Goal: Task Accomplishment & Management: Manage account settings

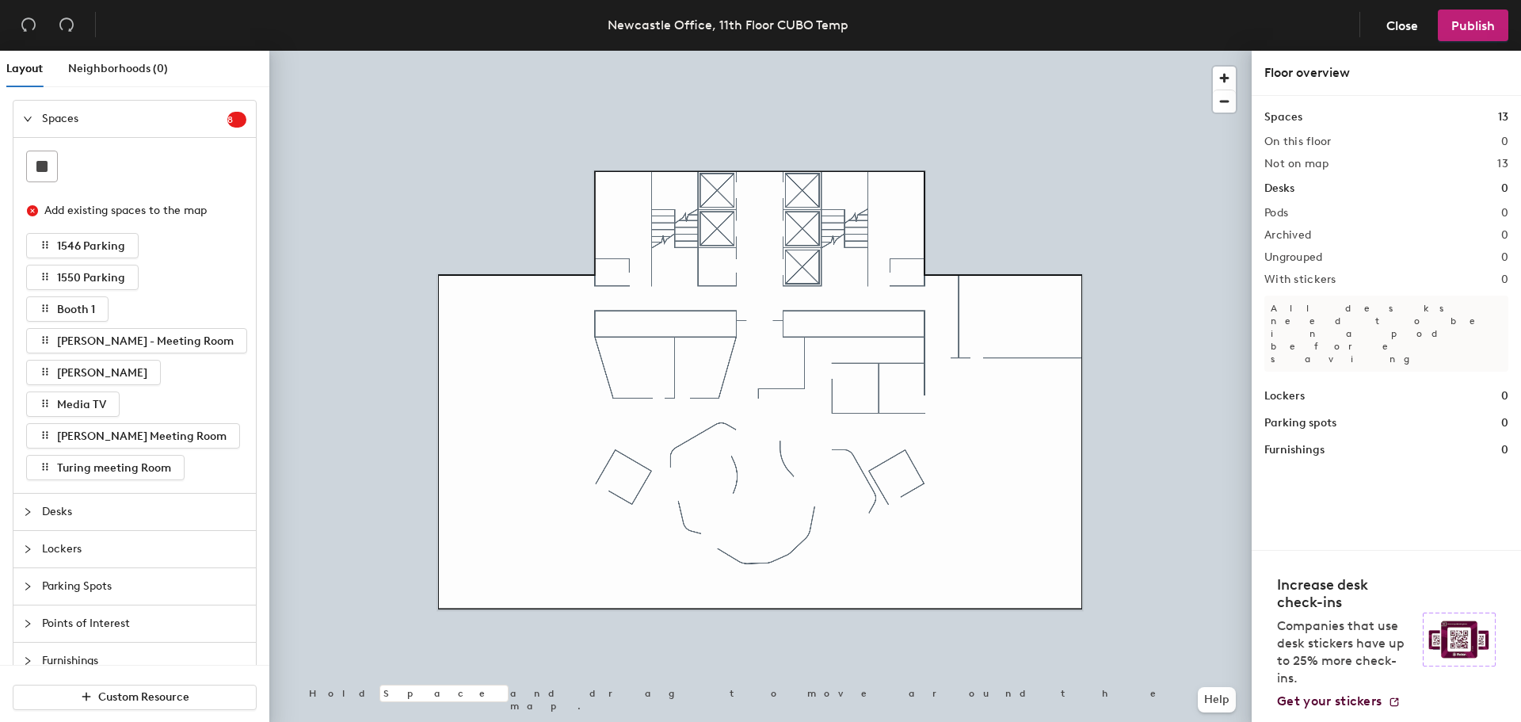
click at [1289, 187] on h1 "Desks" at bounding box center [1279, 188] width 30 height 17
click at [31, 114] on icon "expanded" at bounding box center [28, 119] width 10 height 10
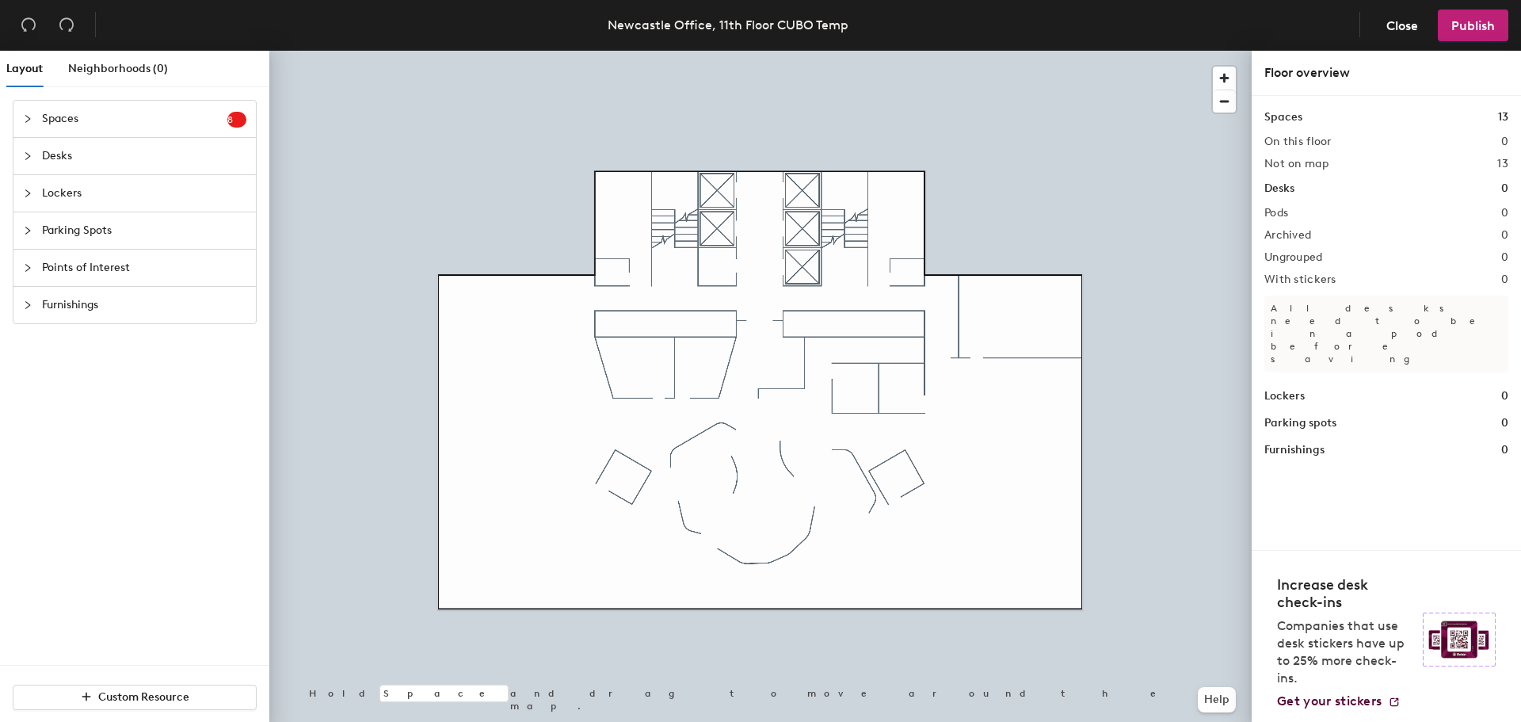
click at [51, 155] on span "Desks" at bounding box center [144, 156] width 204 height 36
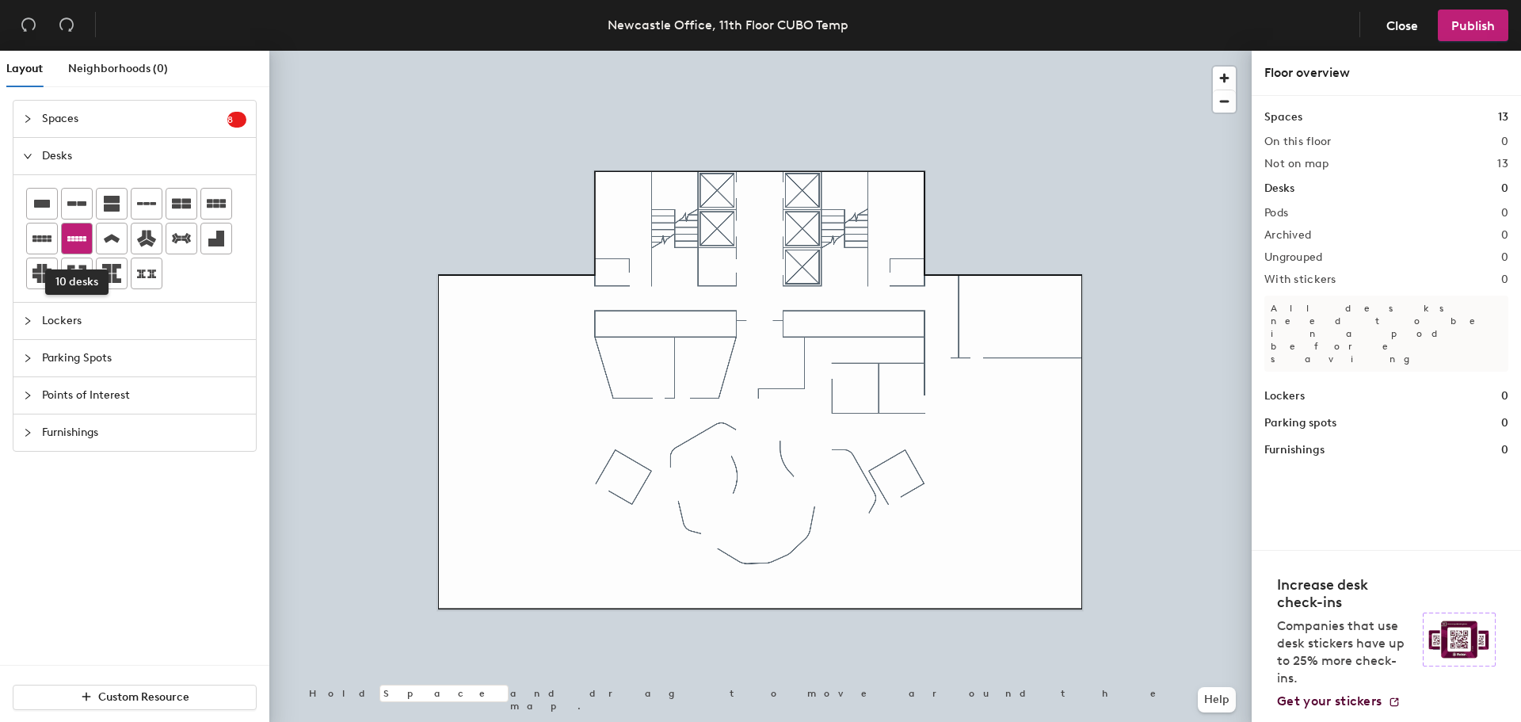
click at [67, 236] on icon at bounding box center [76, 238] width 19 height 19
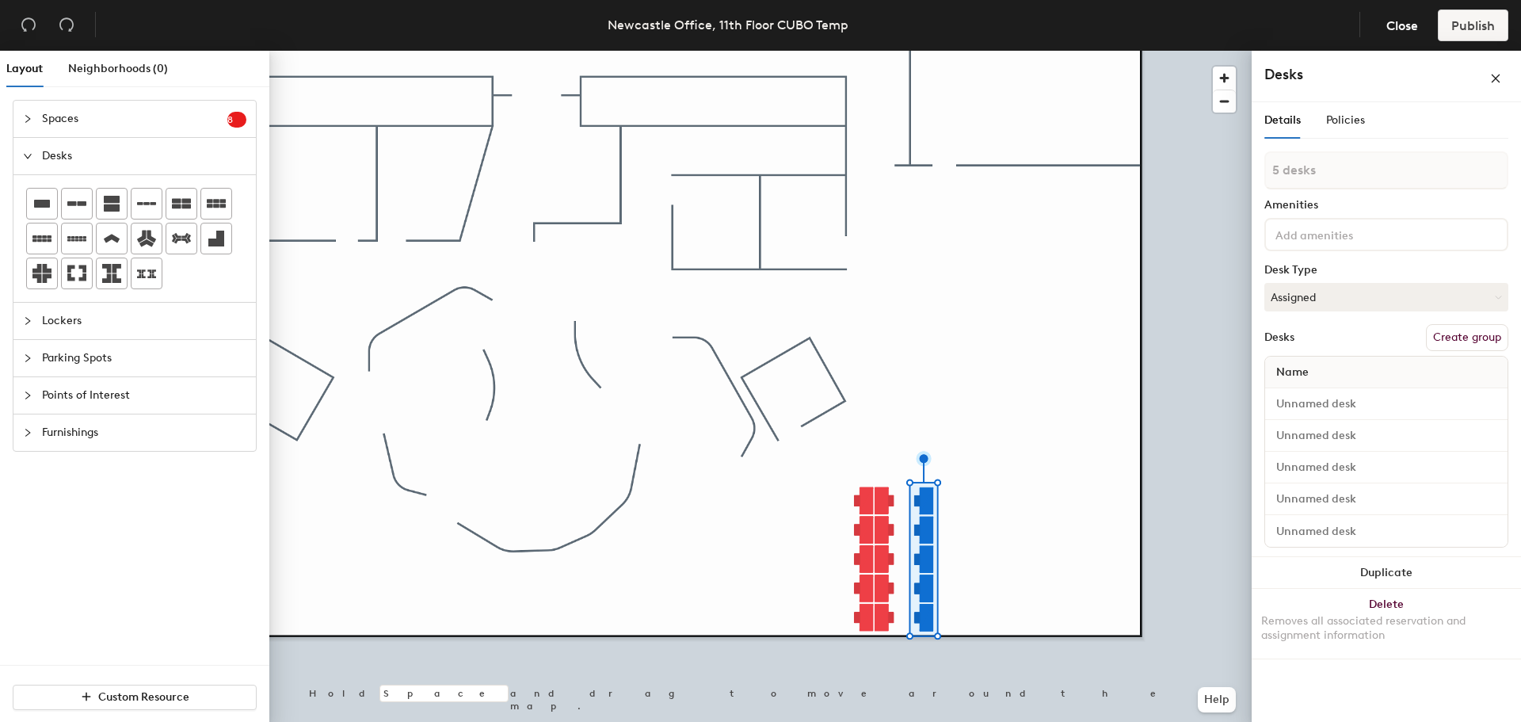
click at [902, 51] on div at bounding box center [760, 51] width 982 height 0
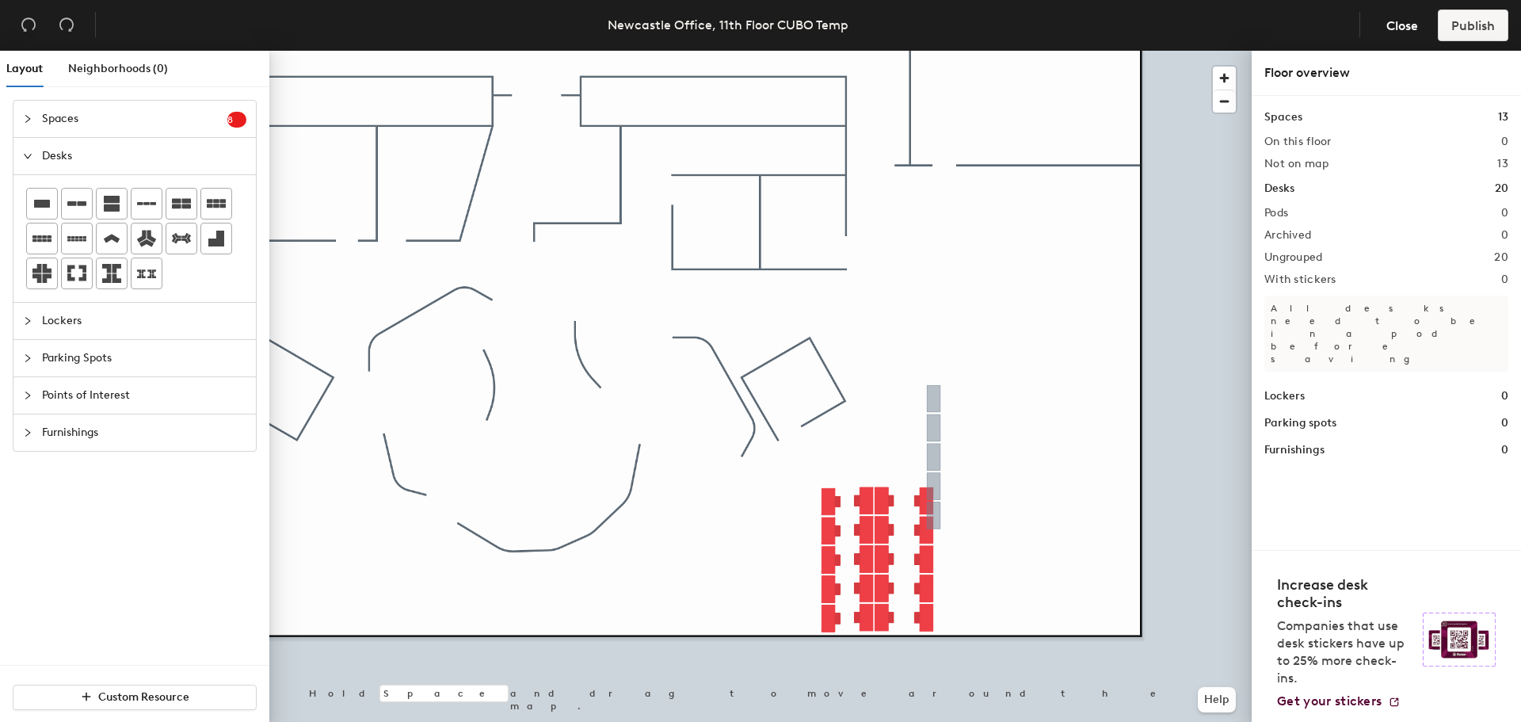
click at [934, 51] on div at bounding box center [760, 51] width 982 height 0
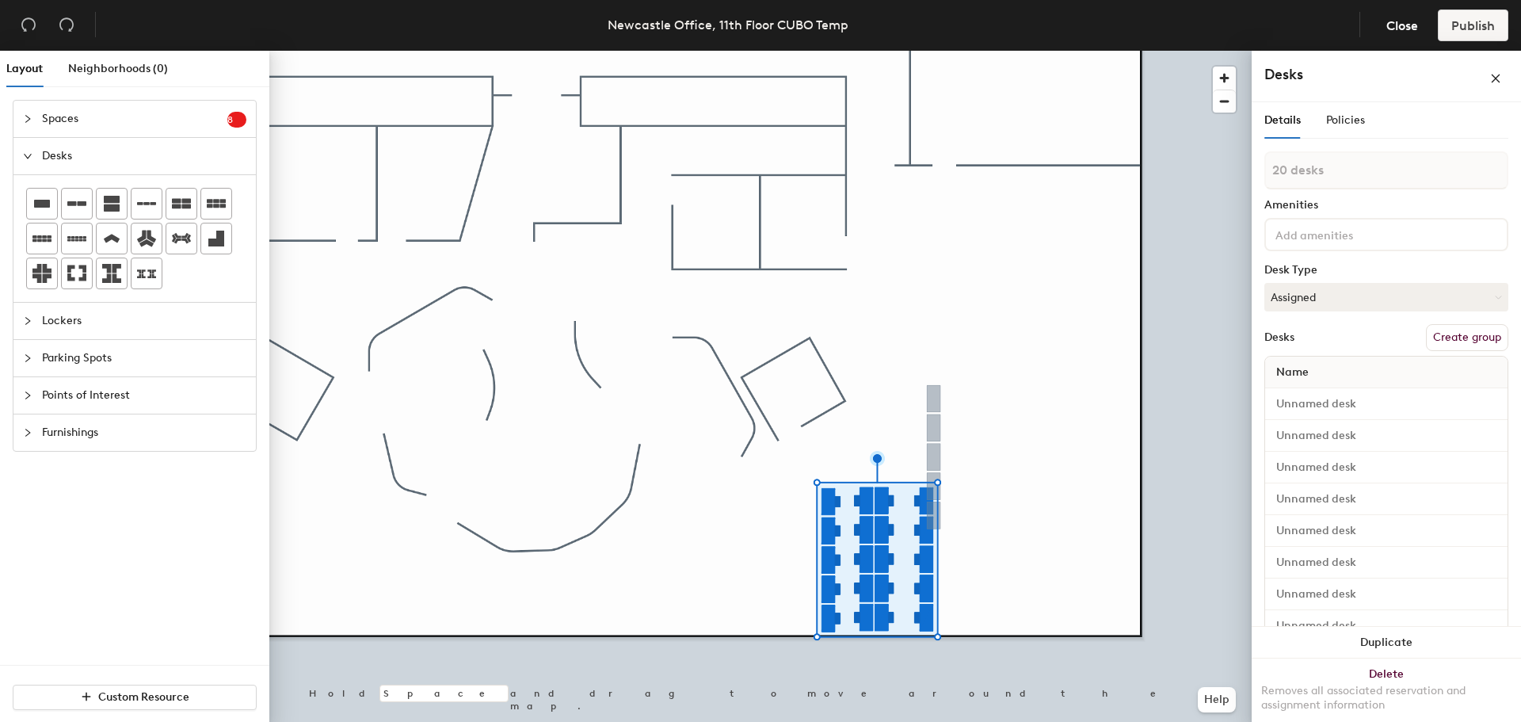
click at [1445, 336] on button "Create group" at bounding box center [1467, 337] width 82 height 27
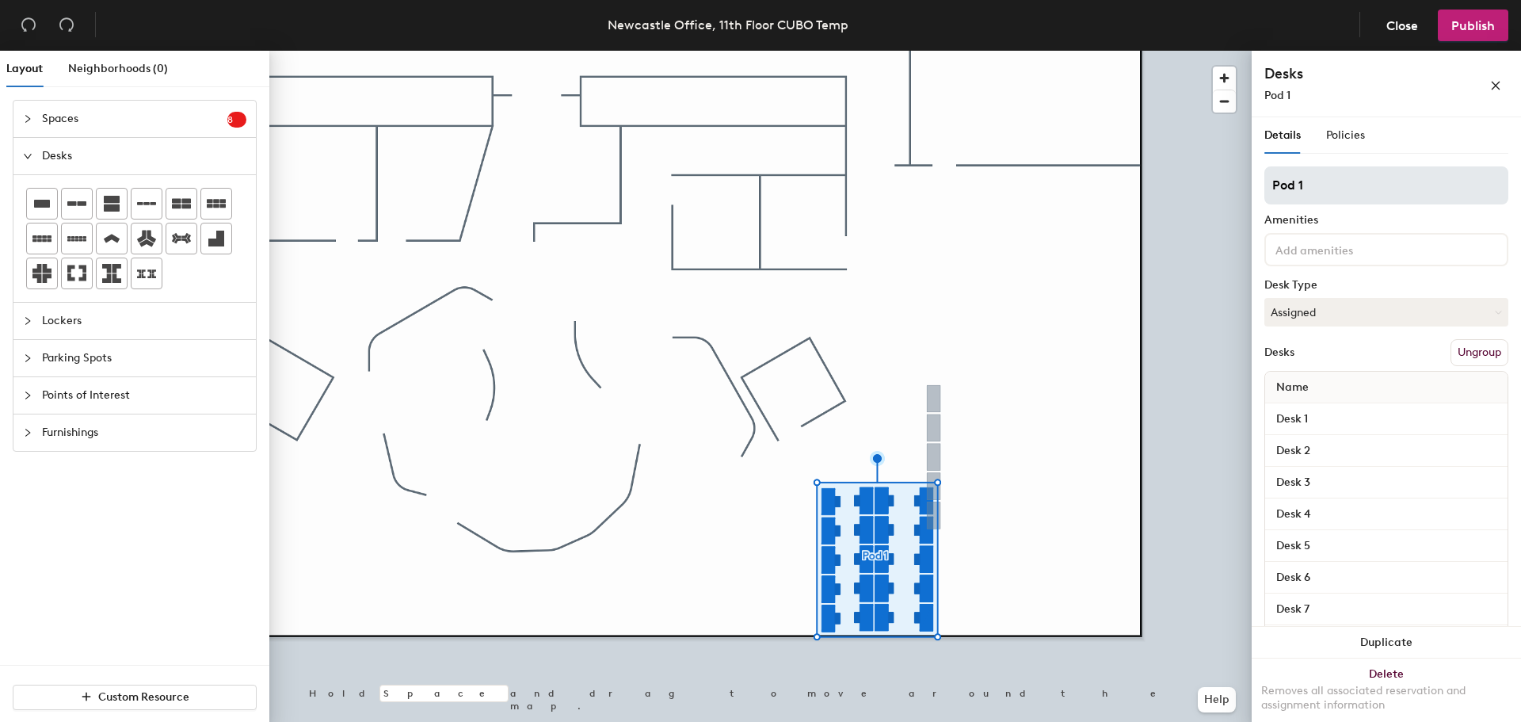
click at [1023, 131] on div "Layout Neighborhoods (0) Spaces 8 Add existing spaces to the map 1546 Parking 1…" at bounding box center [760, 389] width 1521 height 677
type input "T"
type input "CUBO"
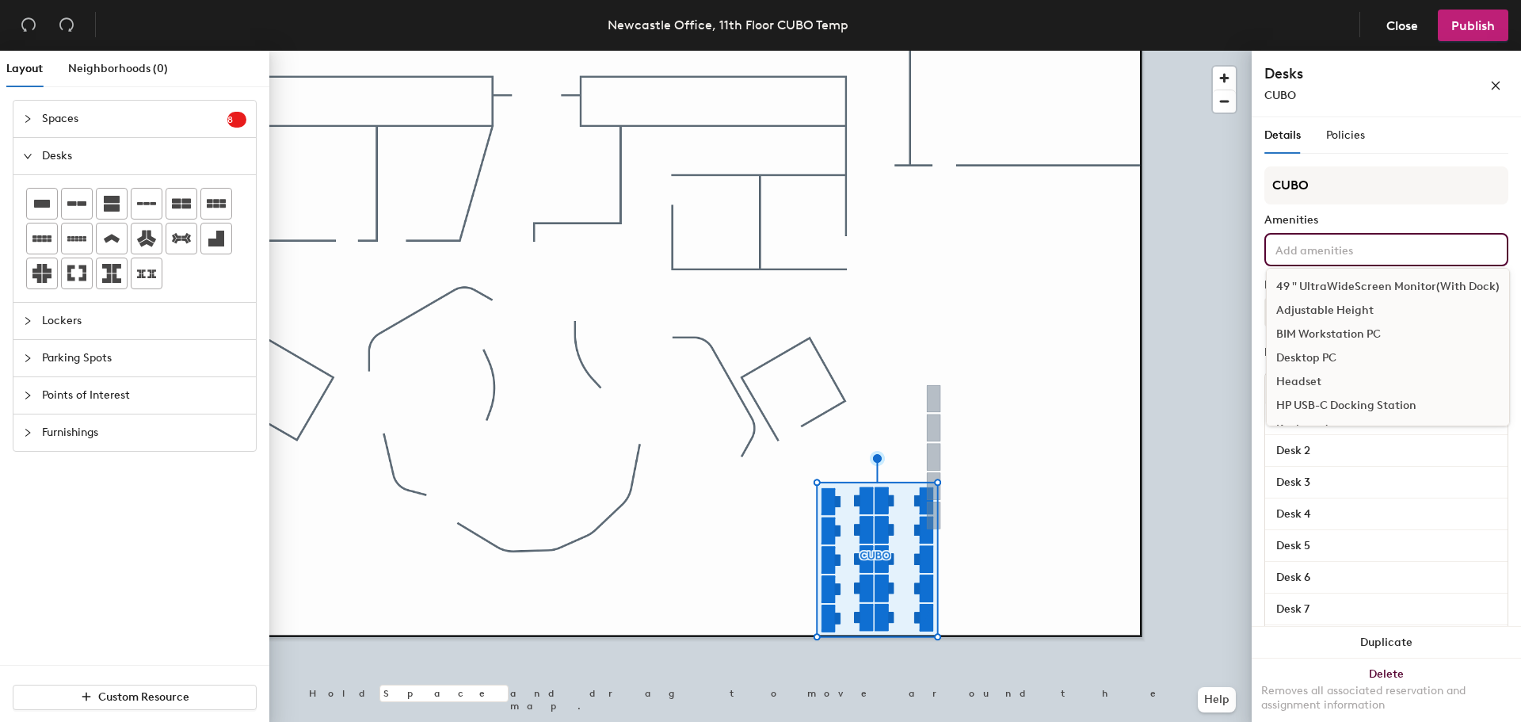
click at [1423, 258] on div "49 " UltraWideScreen Monitor(With Dock) Adjustable Height BIM Workstation PC De…" at bounding box center [1386, 249] width 244 height 33
click at [1484, 29] on span "Publish" at bounding box center [1473, 25] width 44 height 15
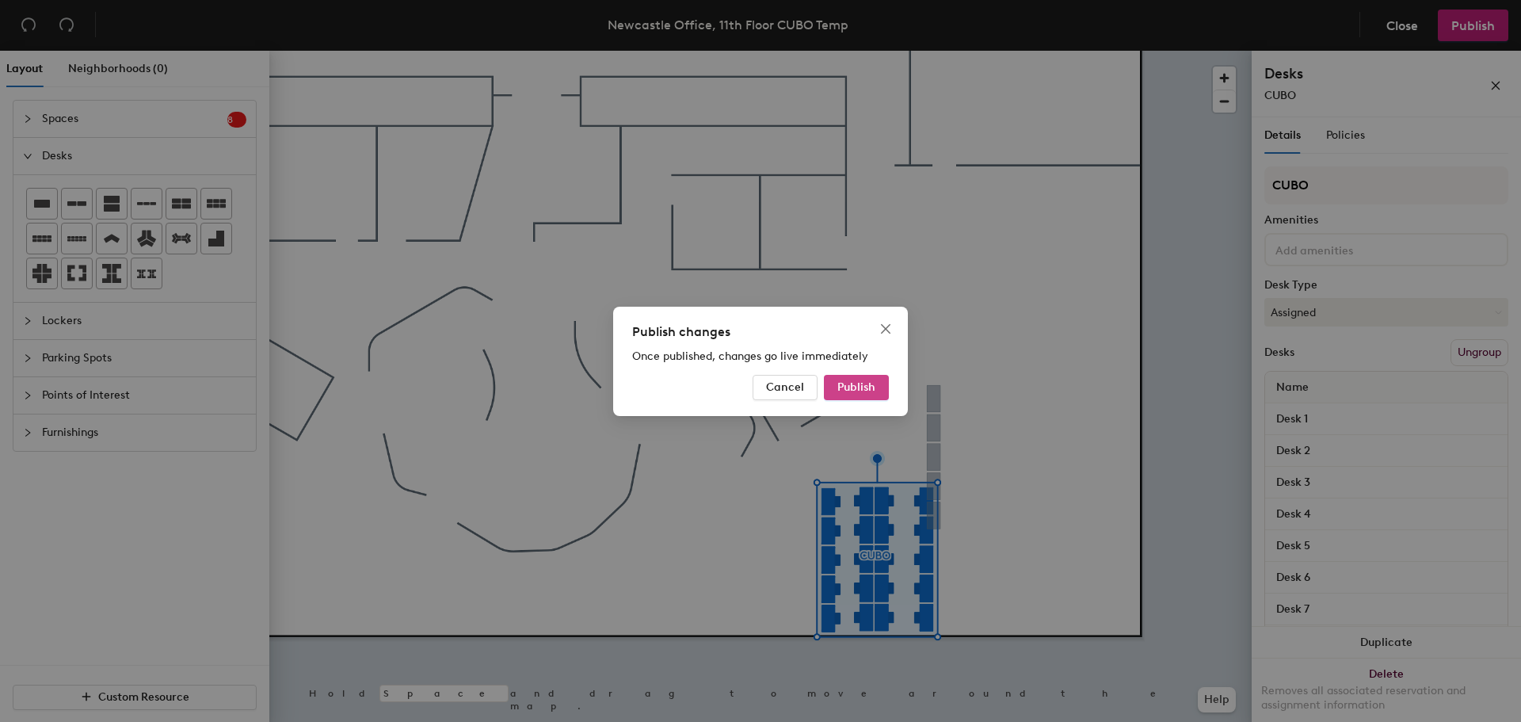
click at [861, 384] on span "Publish" at bounding box center [856, 386] width 38 height 13
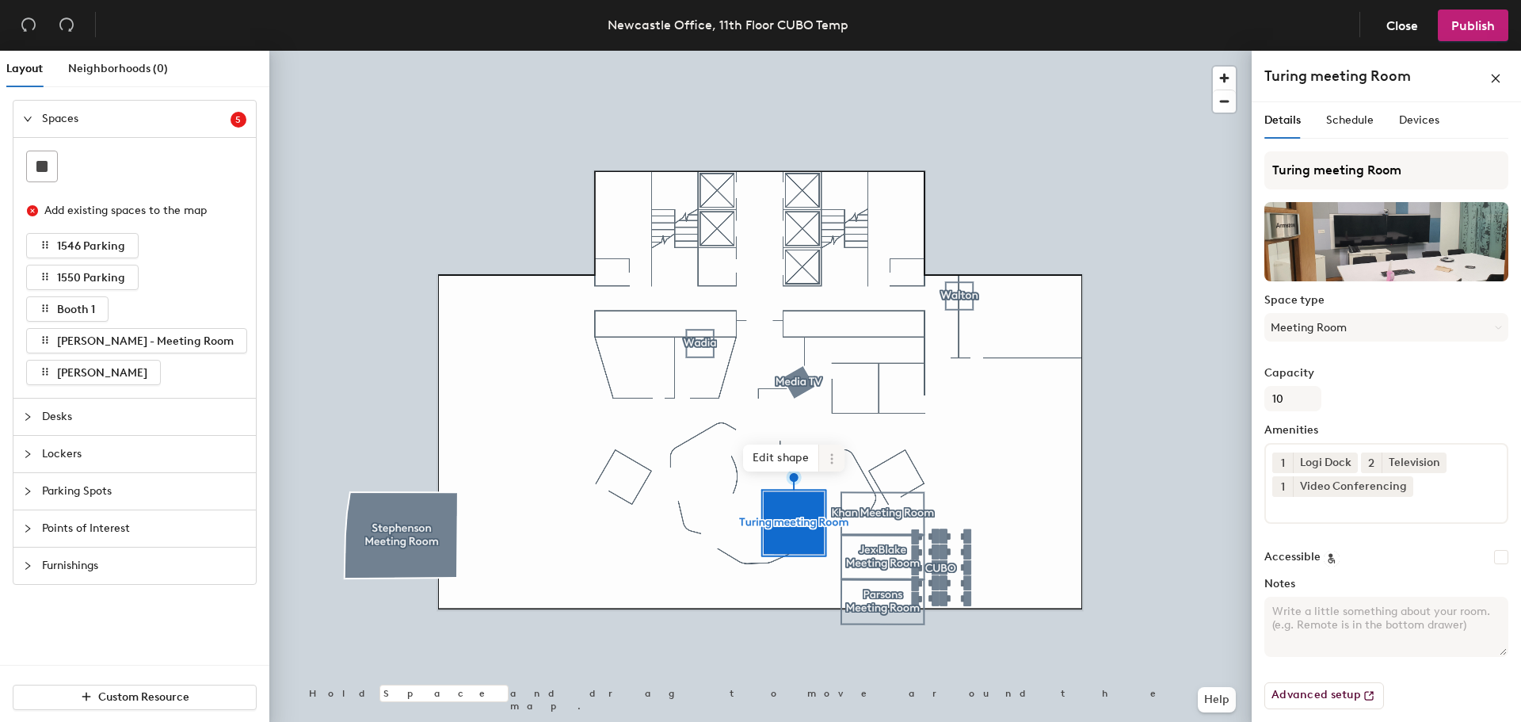
click at [825, 460] on icon at bounding box center [831, 458] width 13 height 13
click at [848, 547] on span "Delete" at bounding box center [888, 548] width 141 height 27
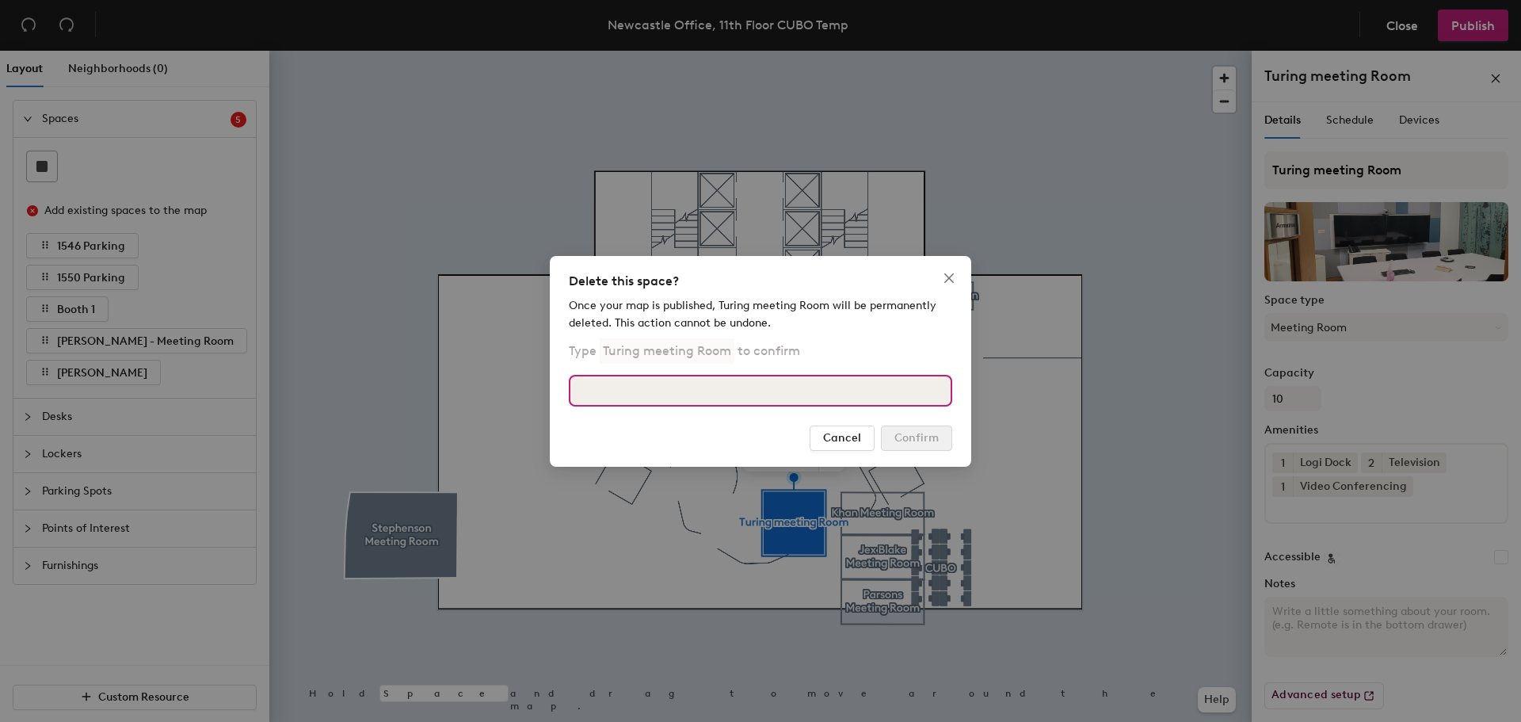
click at [618, 388] on input at bounding box center [760, 391] width 383 height 32
click at [669, 387] on input "turing meeting room" at bounding box center [760, 391] width 383 height 32
type input "Turing meeting Room"
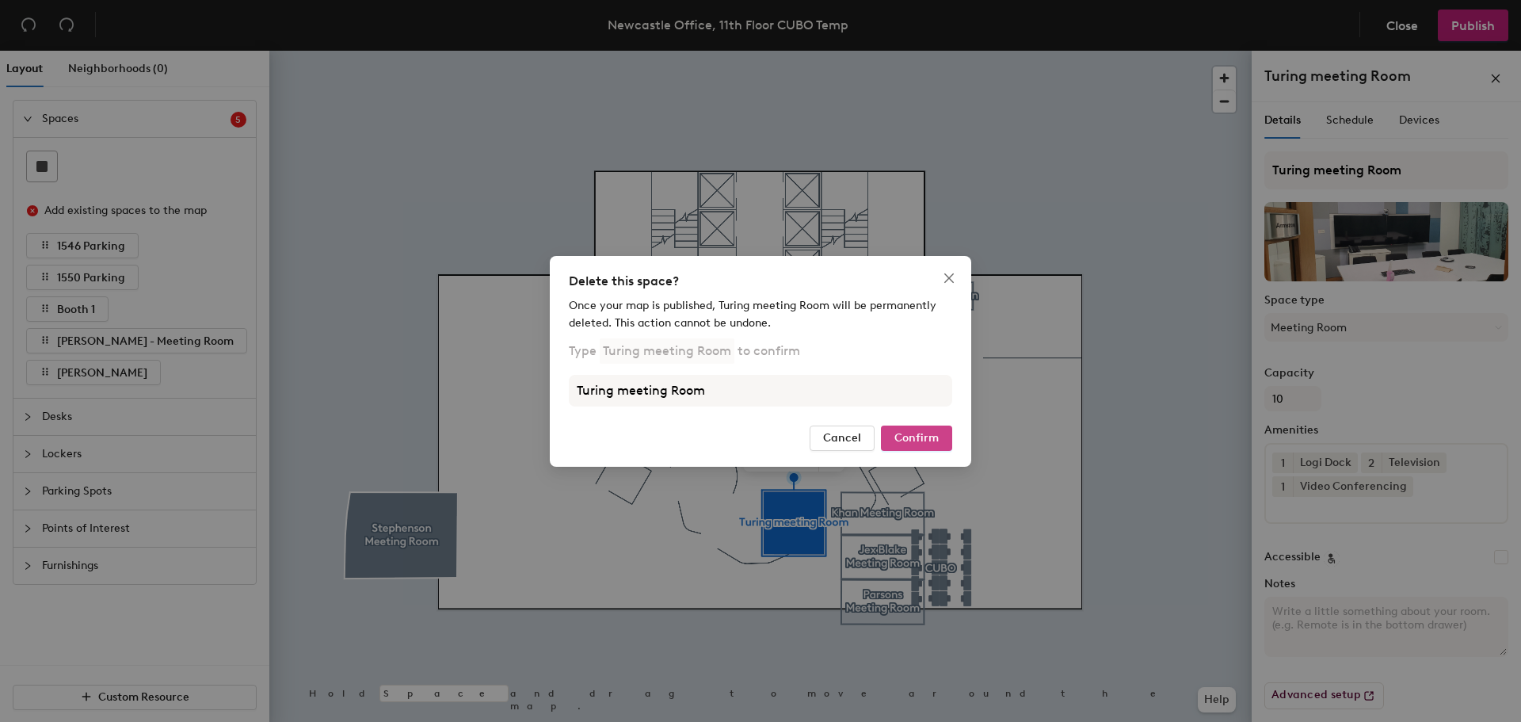
click at [931, 428] on button "Confirm" at bounding box center [916, 437] width 71 height 25
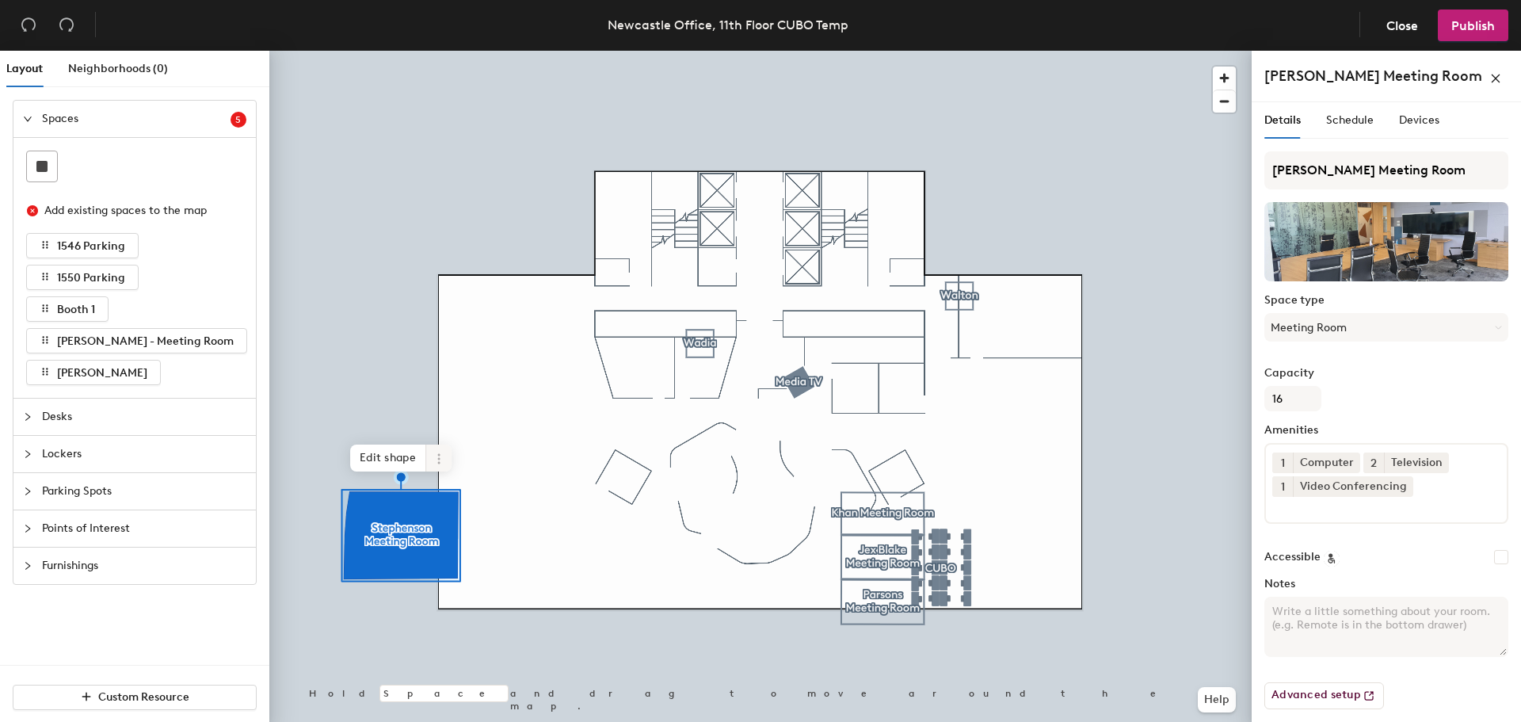
click at [432, 463] on icon at bounding box center [438, 458] width 13 height 13
click at [458, 549] on span "Delete" at bounding box center [495, 548] width 141 height 27
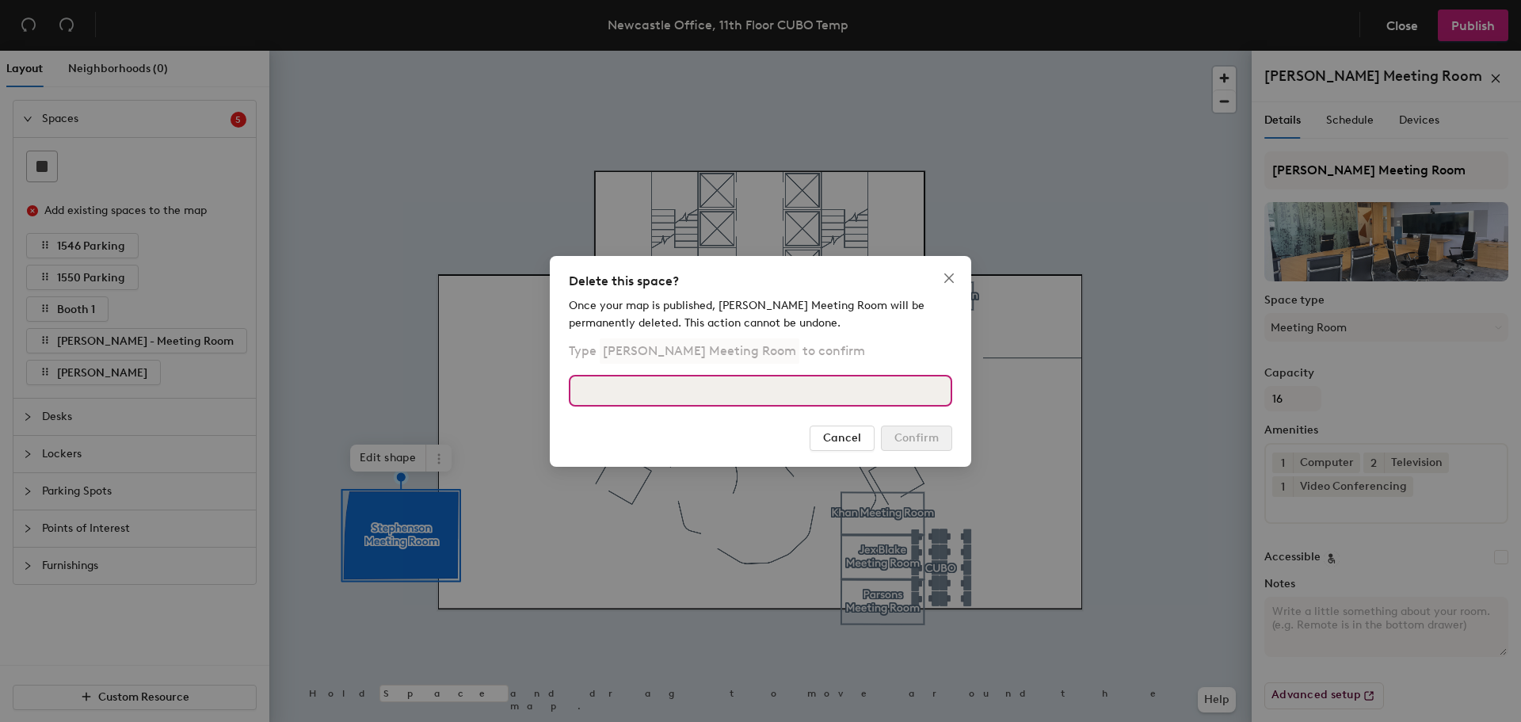
click at [736, 395] on input at bounding box center [760, 391] width 383 height 32
type input "Stephenson Meeting Room"
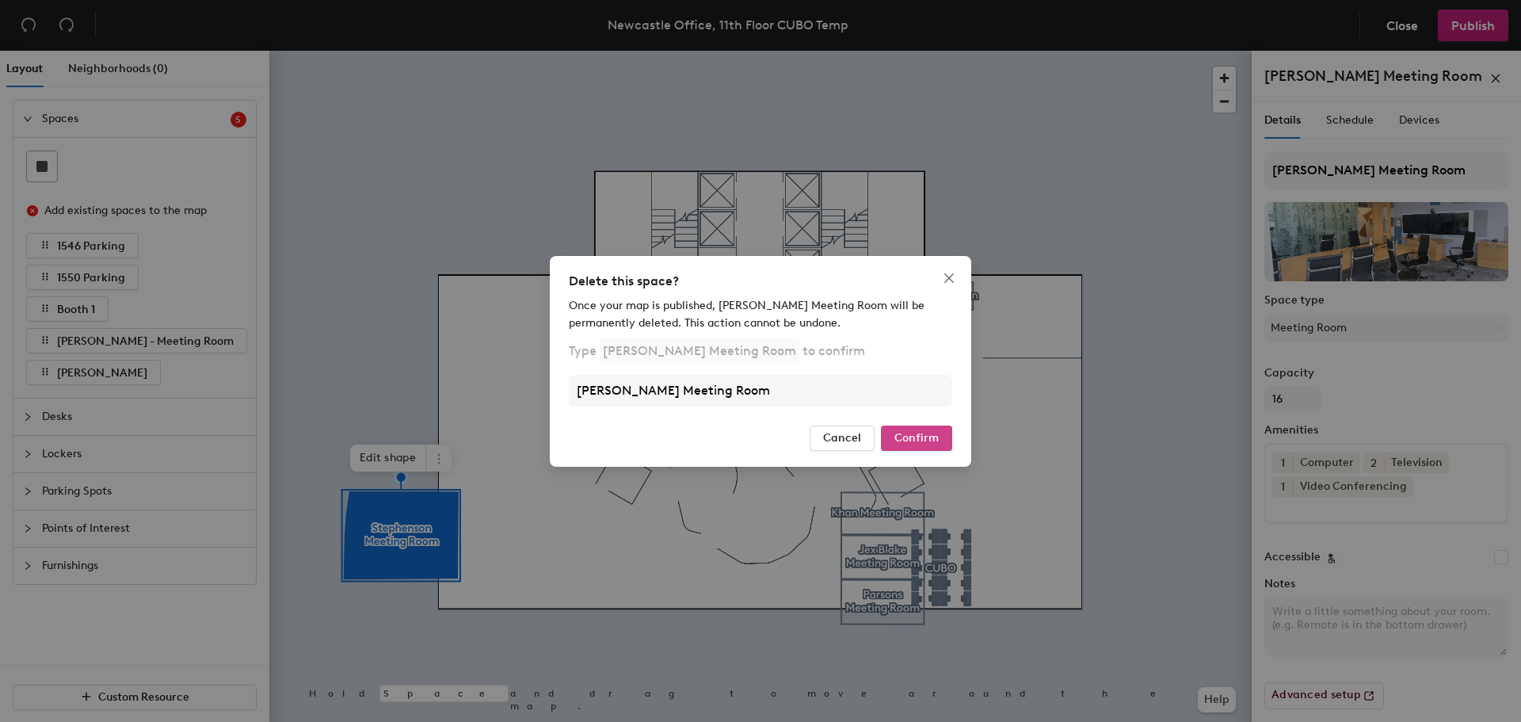
click at [934, 444] on span "Confirm" at bounding box center [916, 437] width 44 height 13
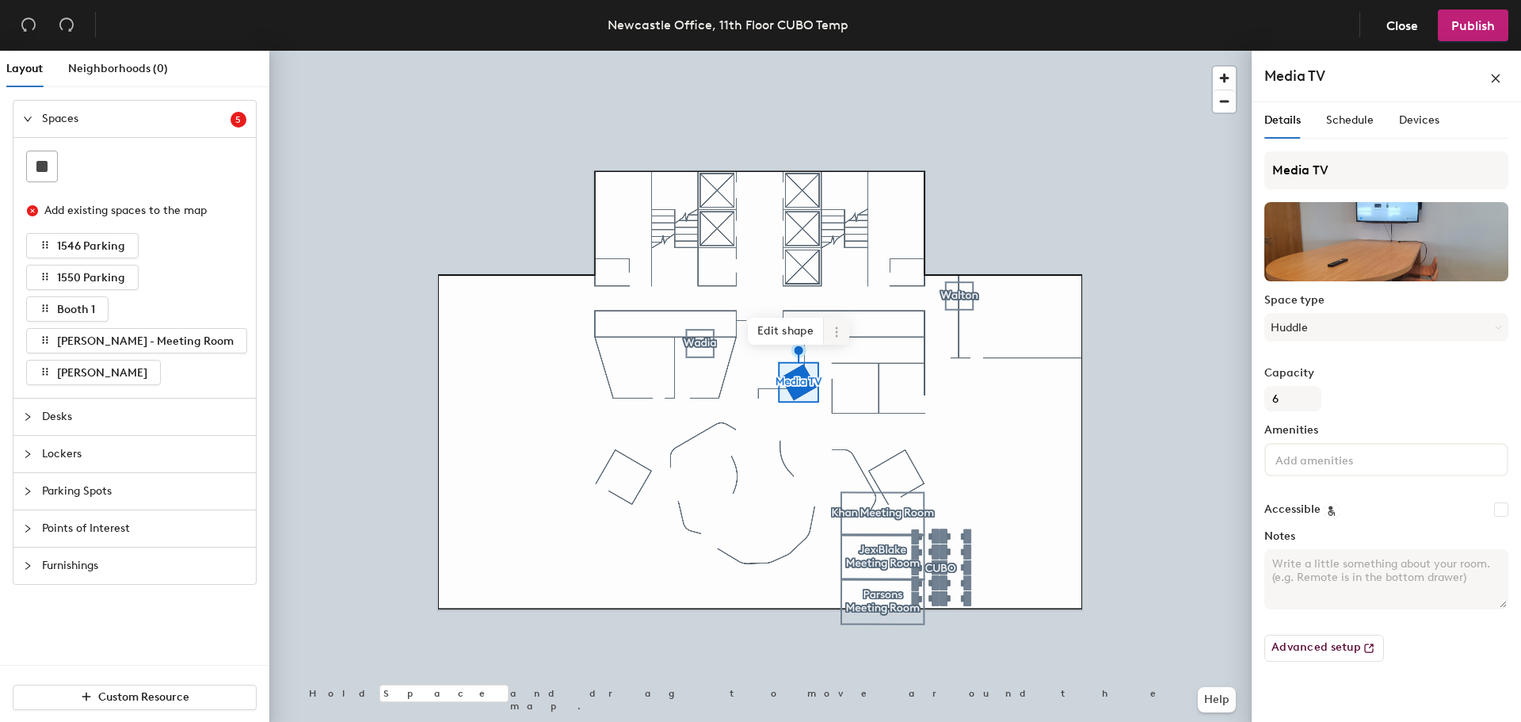
click at [833, 336] on icon at bounding box center [836, 332] width 13 height 13
click at [852, 428] on span "Delete" at bounding box center [893, 422] width 141 height 27
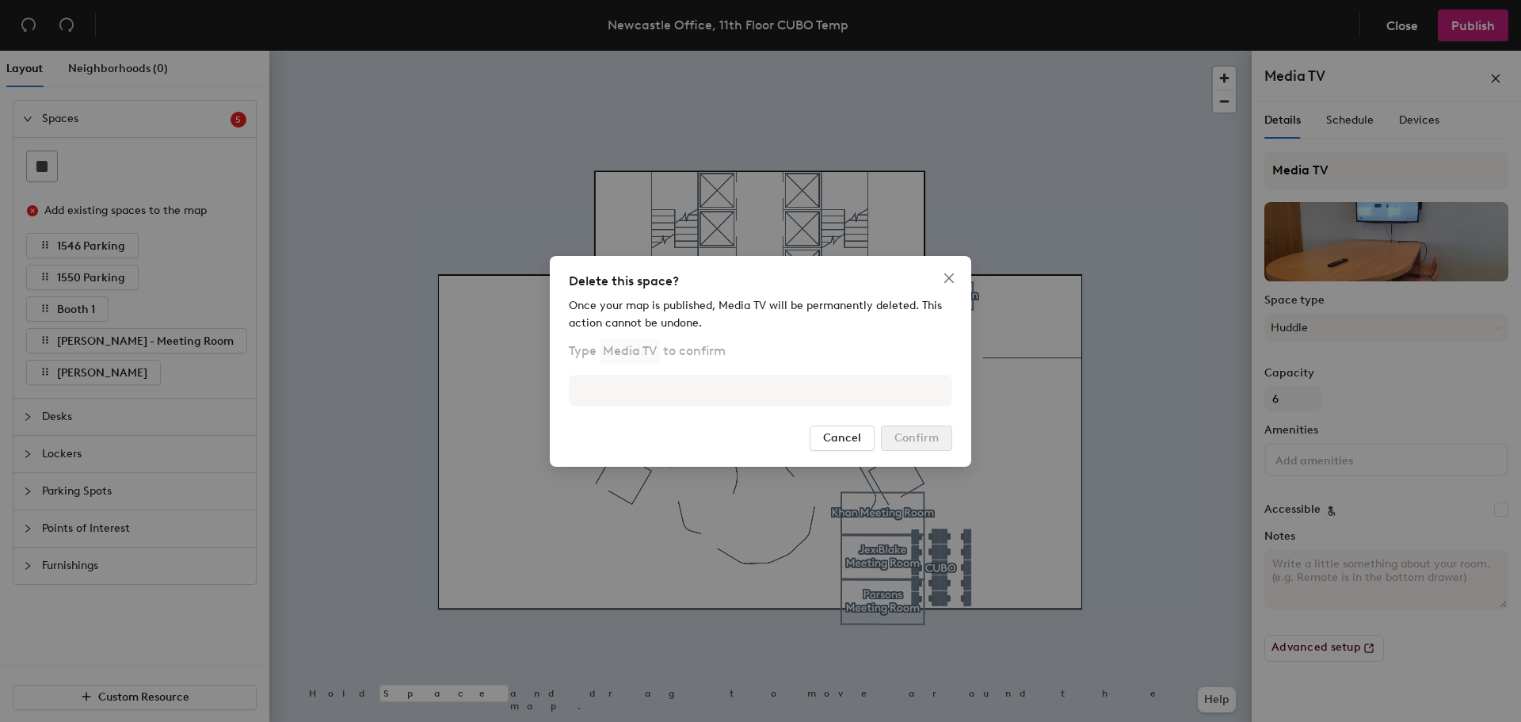
click at [825, 371] on div "Once your map is published, Media TV will be permanently deleted. This action c…" at bounding box center [760, 356] width 383 height 119
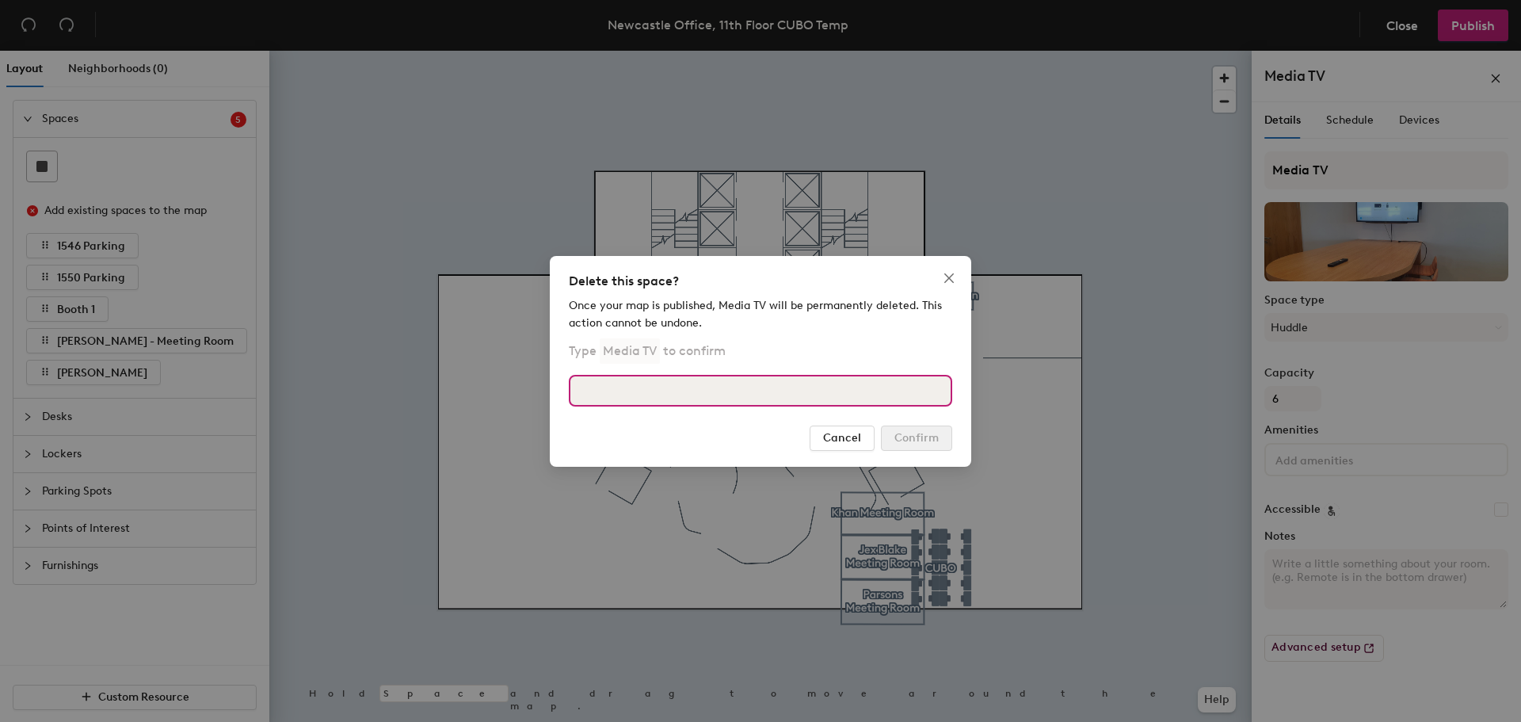
click at [809, 381] on input at bounding box center [760, 391] width 383 height 32
type input "Media TV"
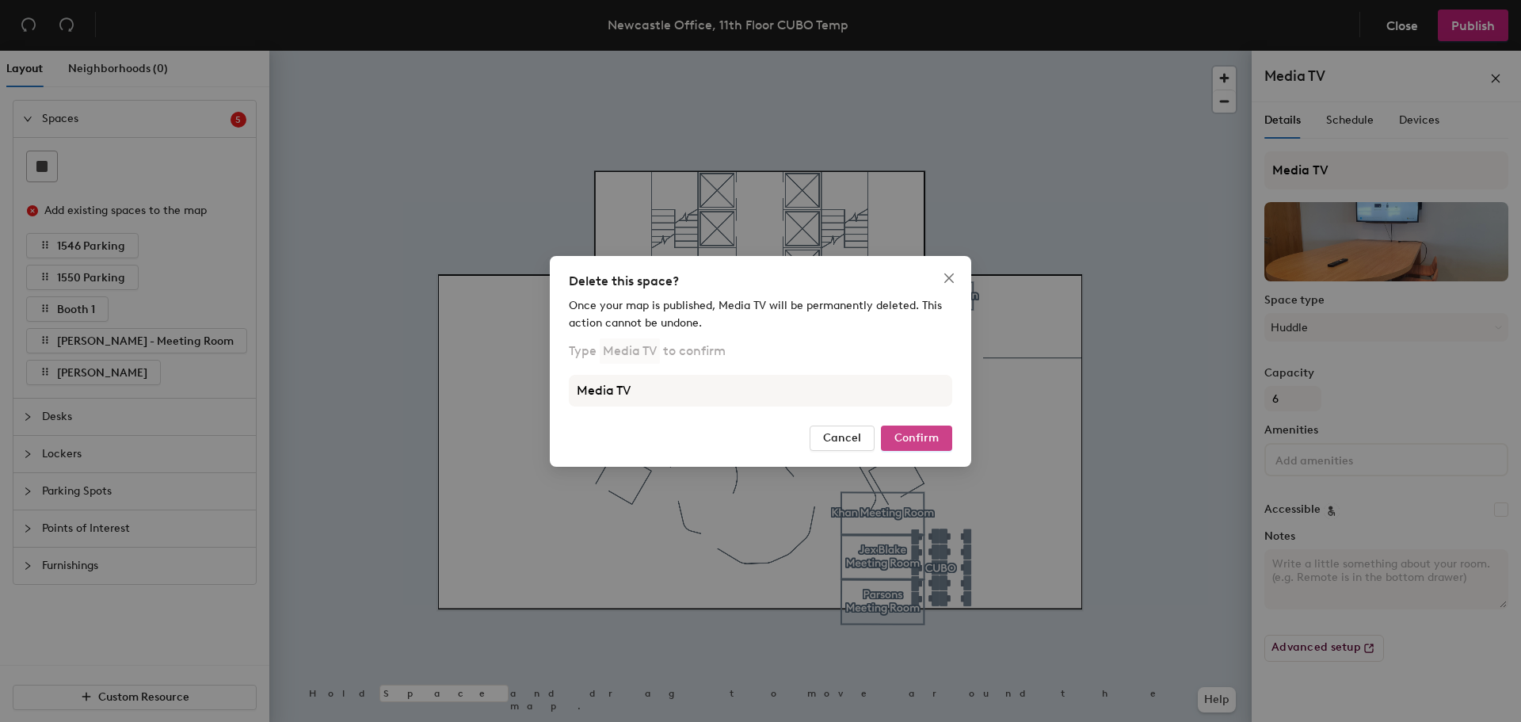
click at [911, 445] on button "Confirm" at bounding box center [916, 437] width 71 height 25
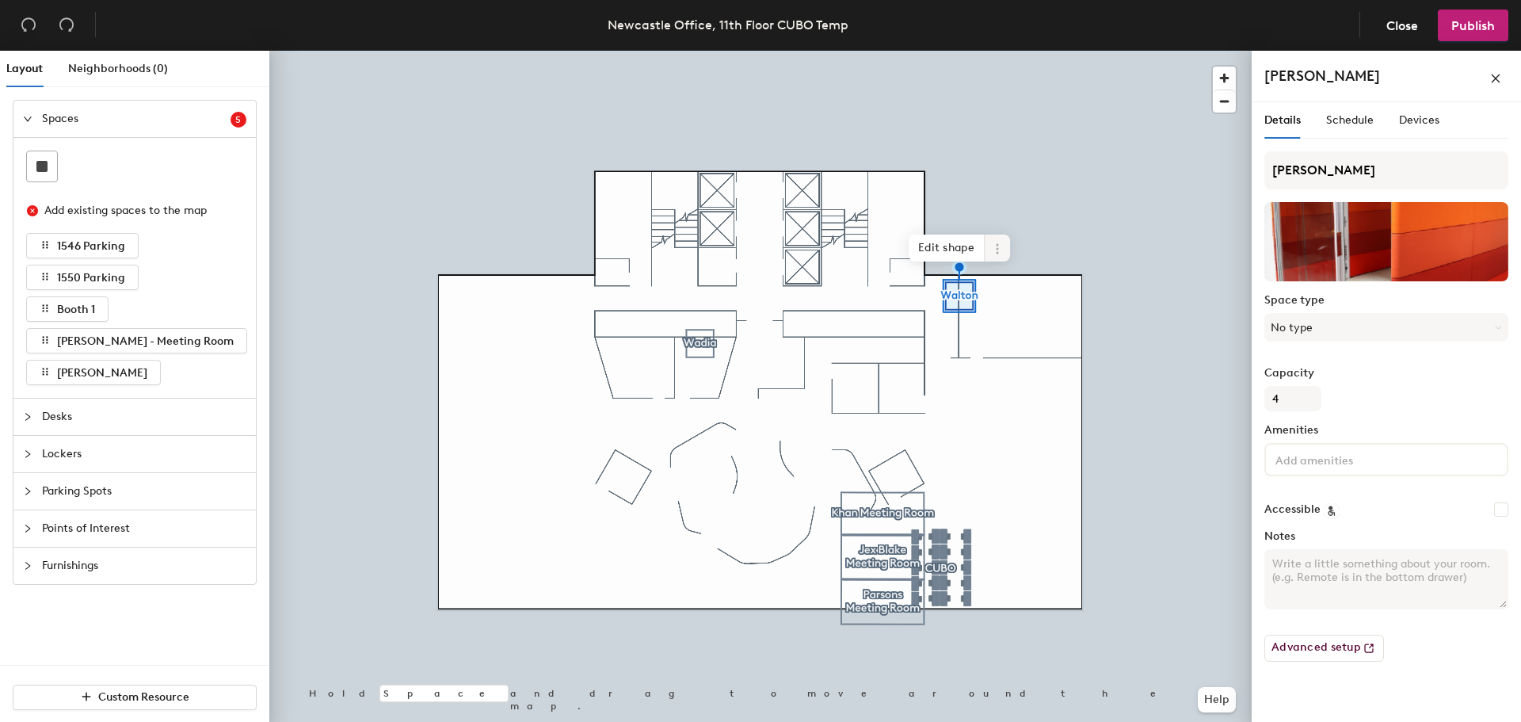
click at [997, 250] on icon at bounding box center [997, 248] width 13 height 13
click at [1003, 335] on span "Delete" at bounding box center [1054, 339] width 141 height 27
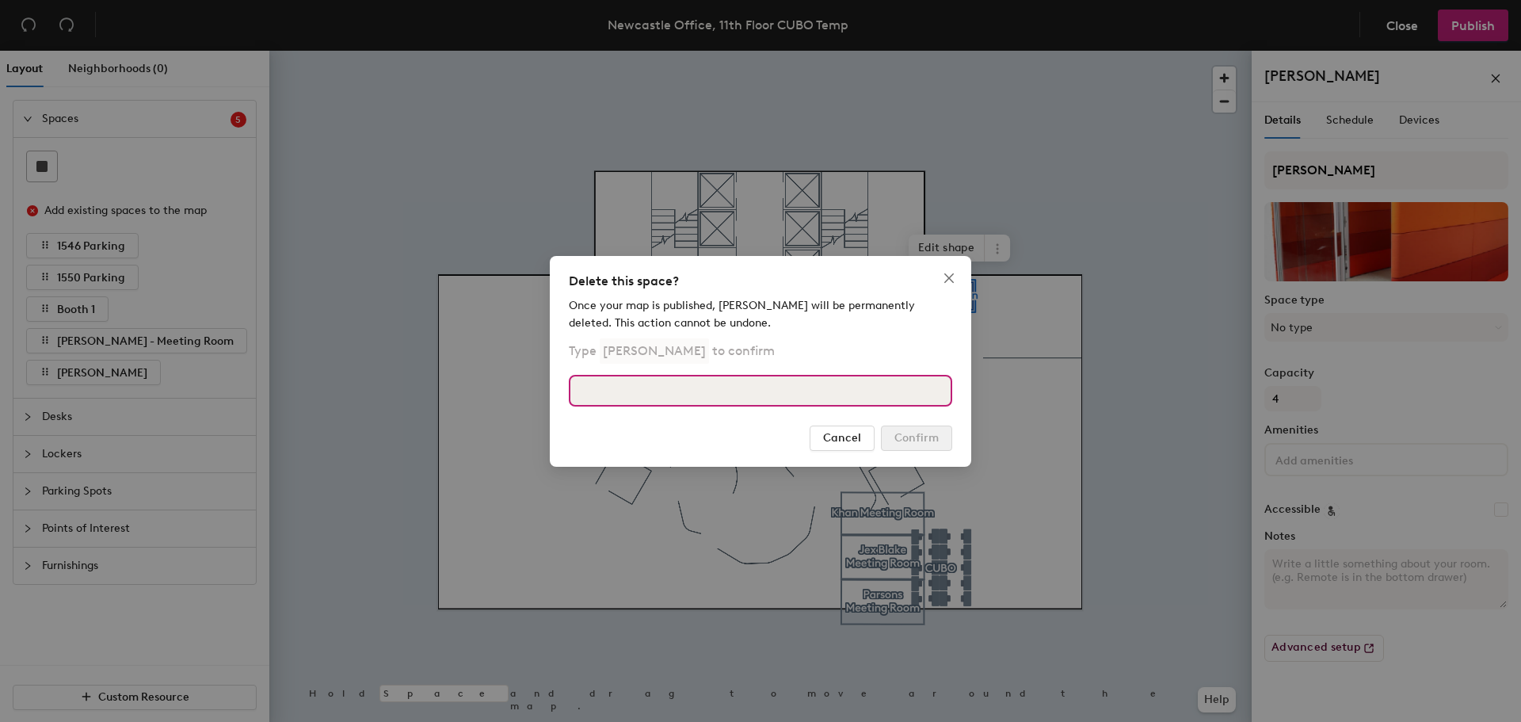
drag, startPoint x: 777, startPoint y: 383, endPoint x: 767, endPoint y: 377, distance: 12.1
click at [776, 383] on input at bounding box center [760, 391] width 383 height 32
type input "Walton"
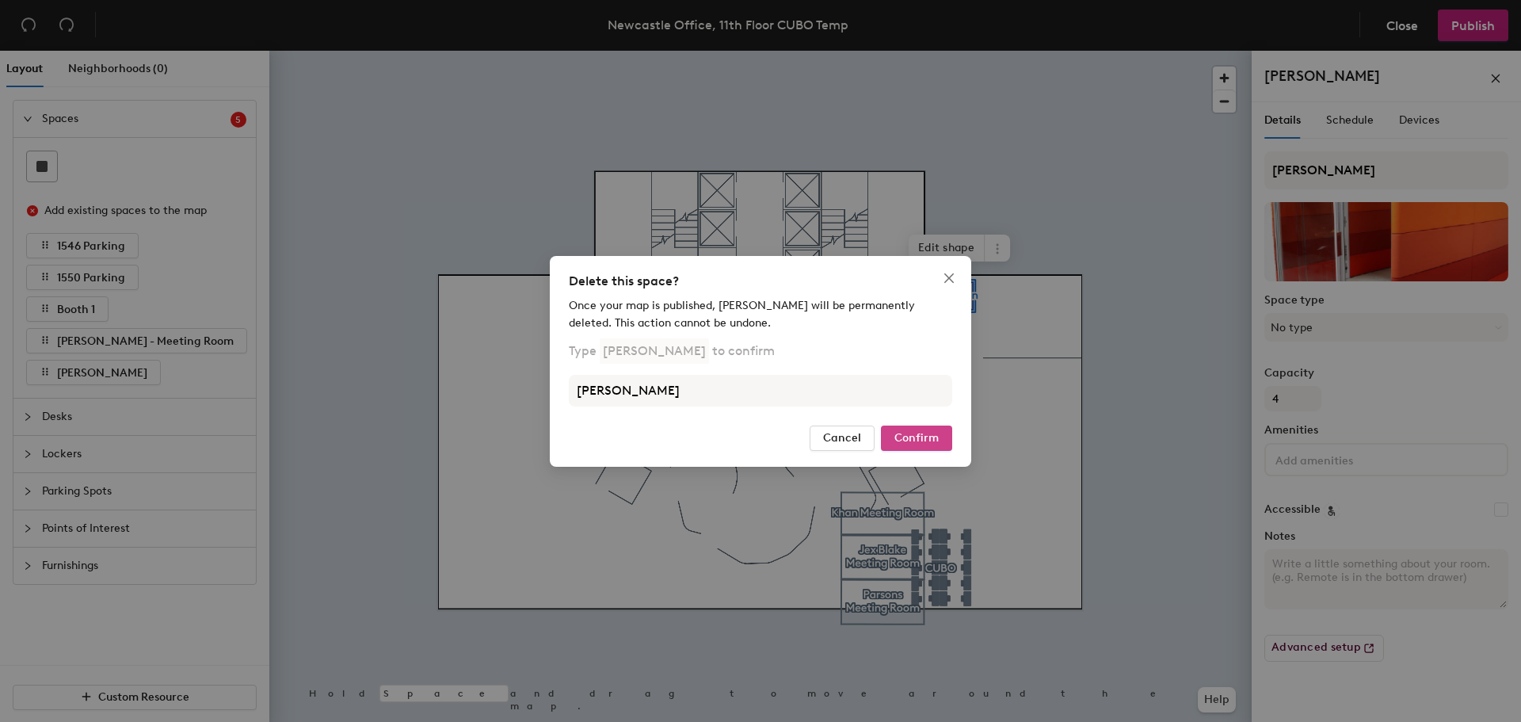
click at [916, 435] on span "Confirm" at bounding box center [916, 437] width 44 height 13
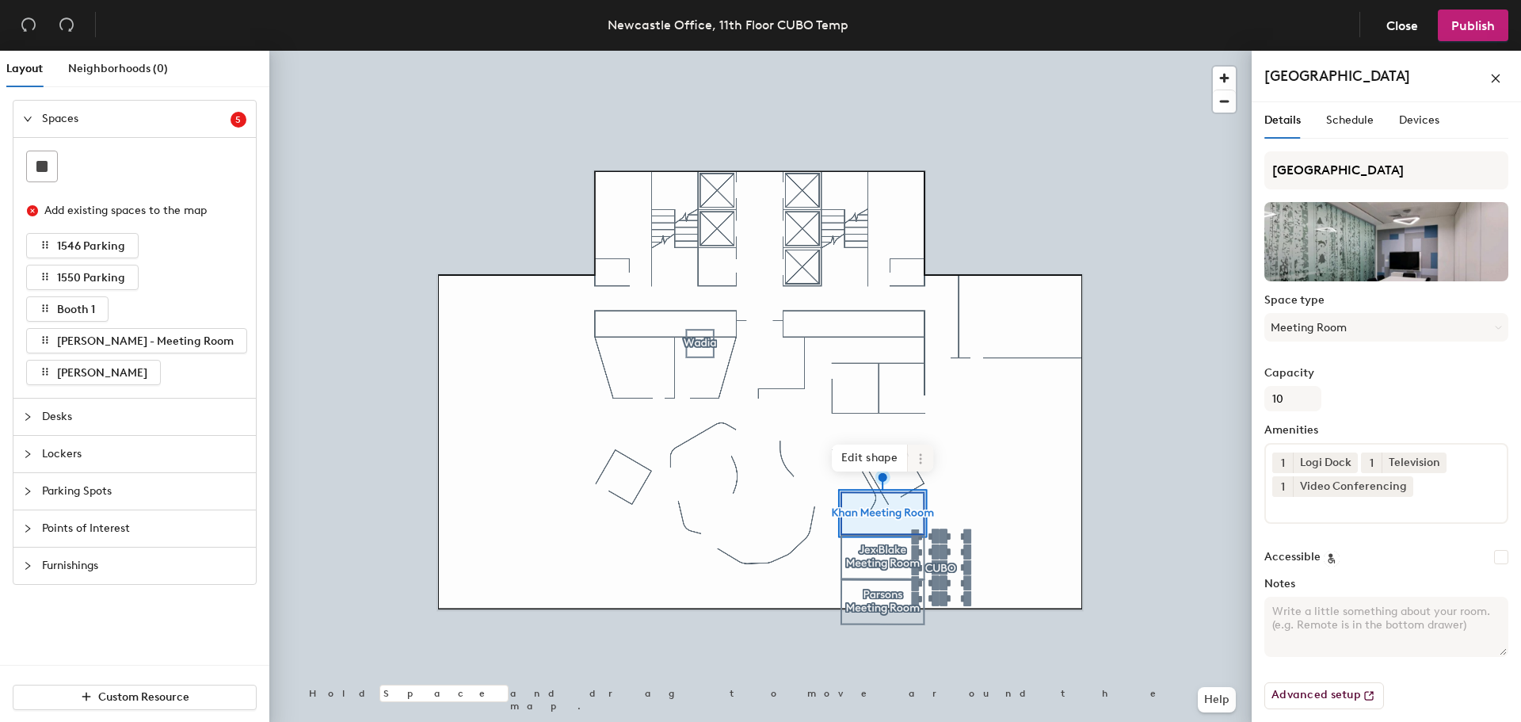
click at [916, 462] on icon at bounding box center [920, 458] width 13 height 13
click at [936, 543] on span "Delete" at bounding box center [977, 548] width 141 height 27
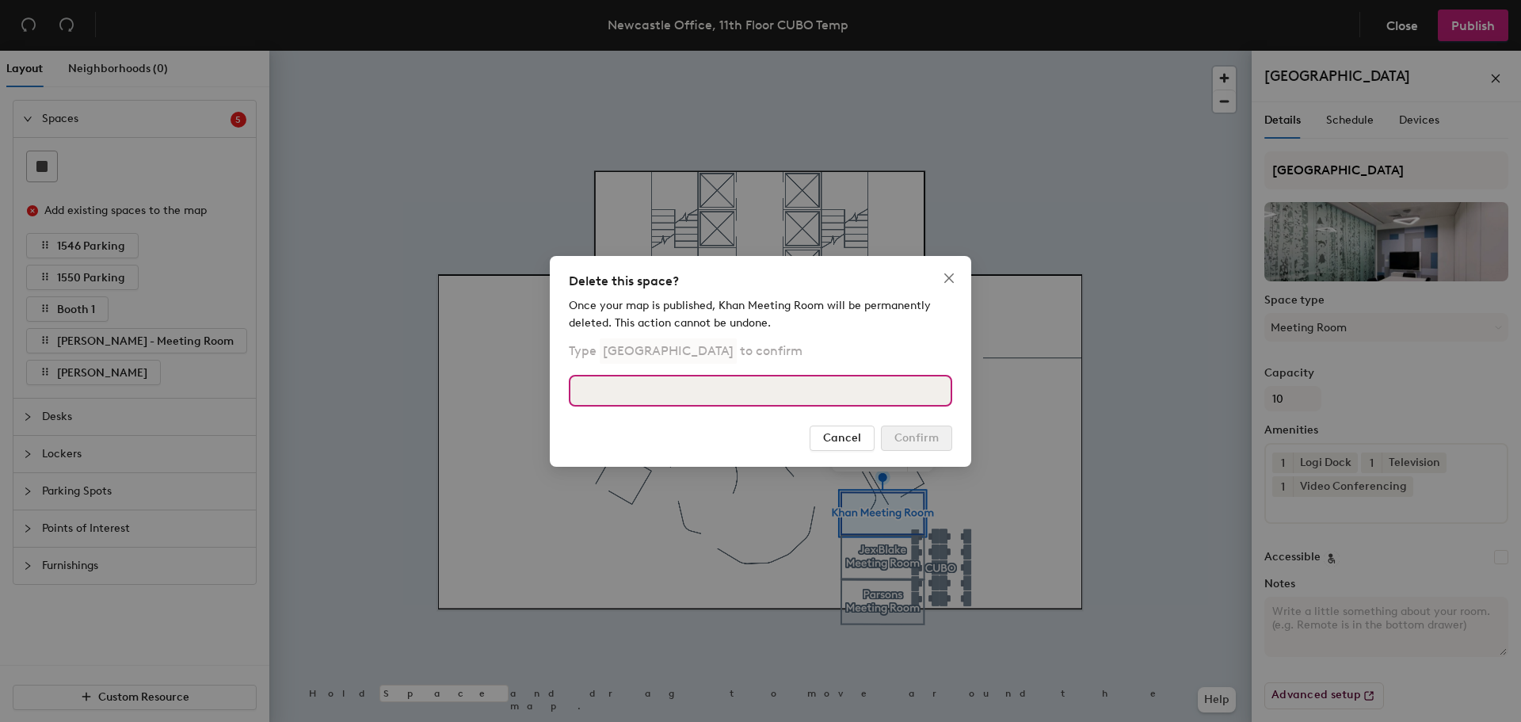
click at [771, 399] on input at bounding box center [760, 391] width 383 height 32
type input "Khan Meeting Room"
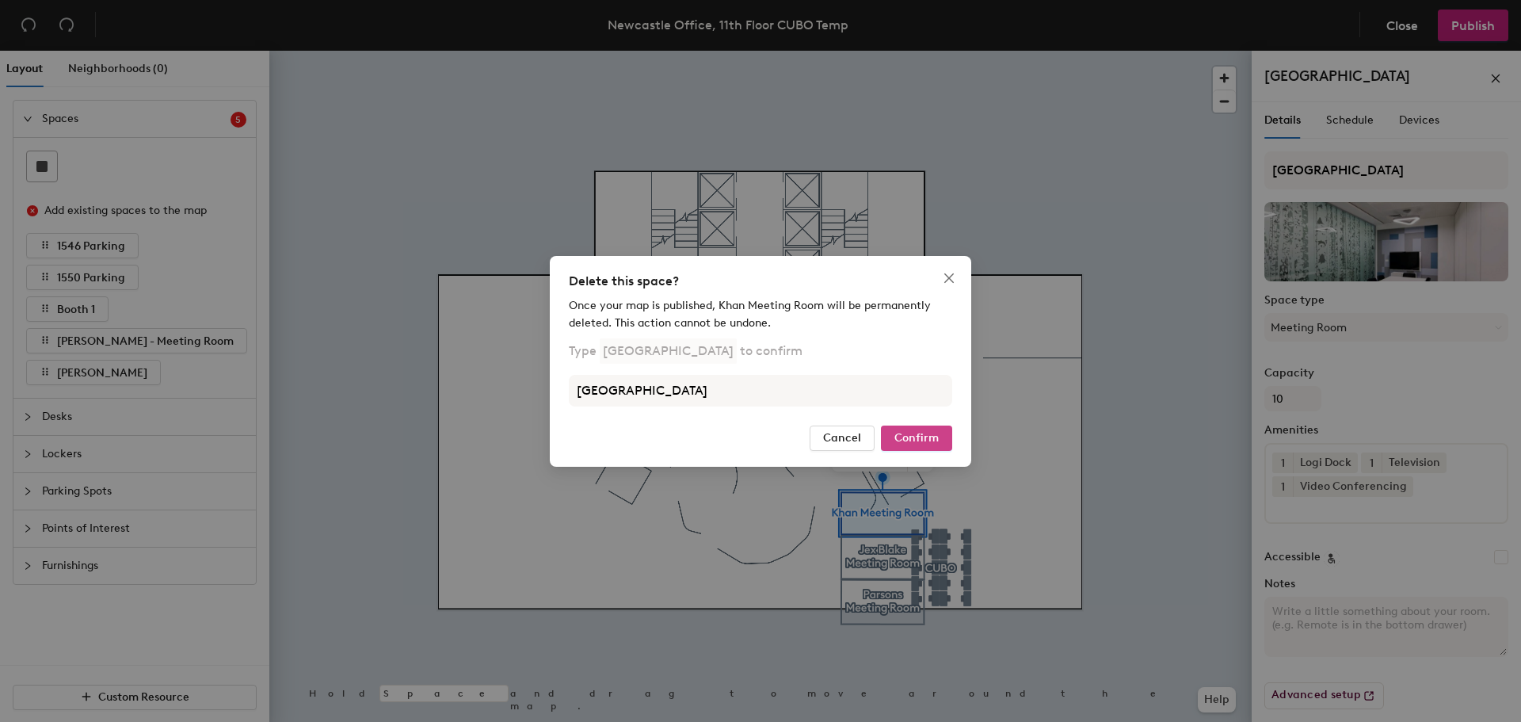
click at [903, 444] on span "Confirm" at bounding box center [916, 437] width 44 height 13
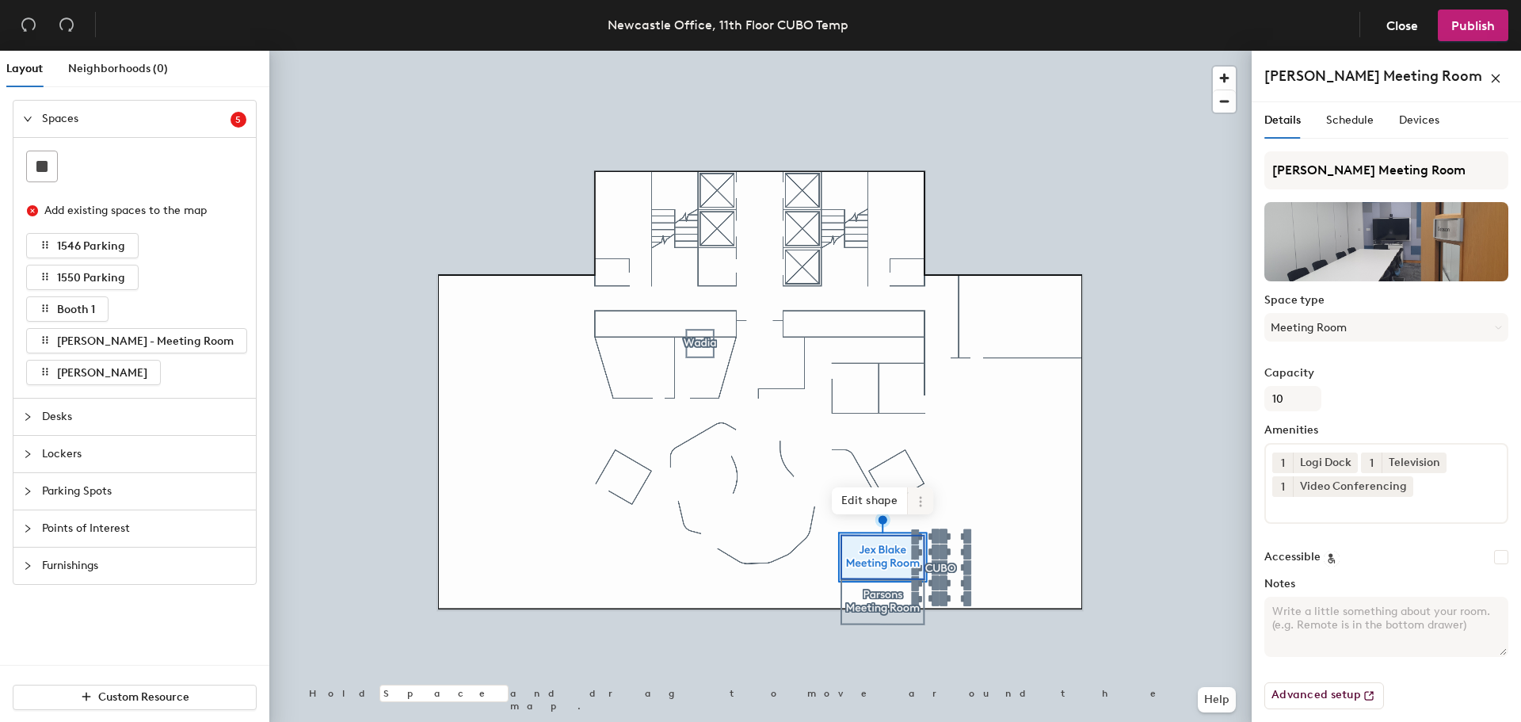
click at [915, 500] on icon at bounding box center [920, 501] width 13 height 13
click at [954, 577] on span "Activate" at bounding box center [977, 564] width 141 height 27
click at [948, 51] on div at bounding box center [760, 51] width 982 height 0
drag, startPoint x: 918, startPoint y: 491, endPoint x: 923, endPoint y: 506, distance: 15.8
click at [919, 491] on span at bounding box center [920, 500] width 25 height 27
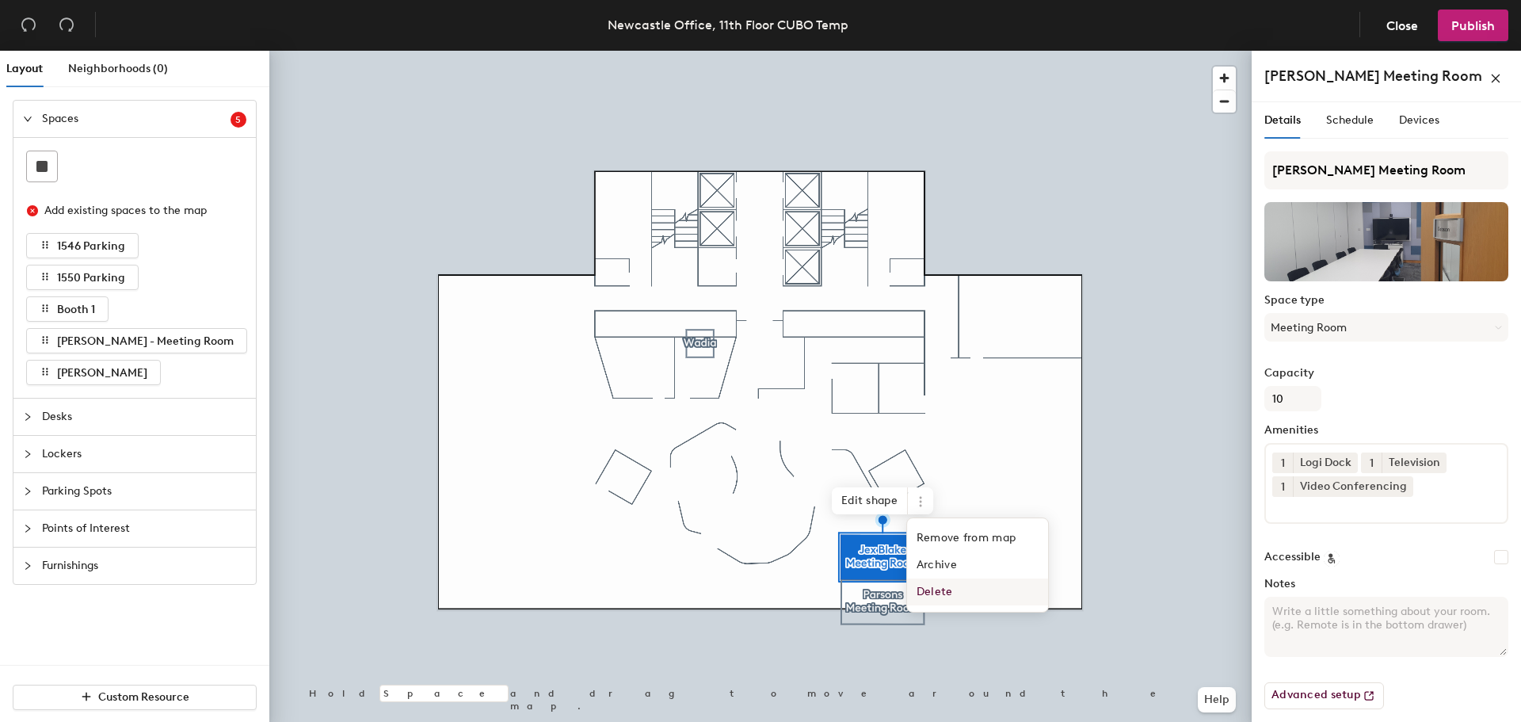
click at [945, 587] on span "Delete" at bounding box center [977, 591] width 141 height 27
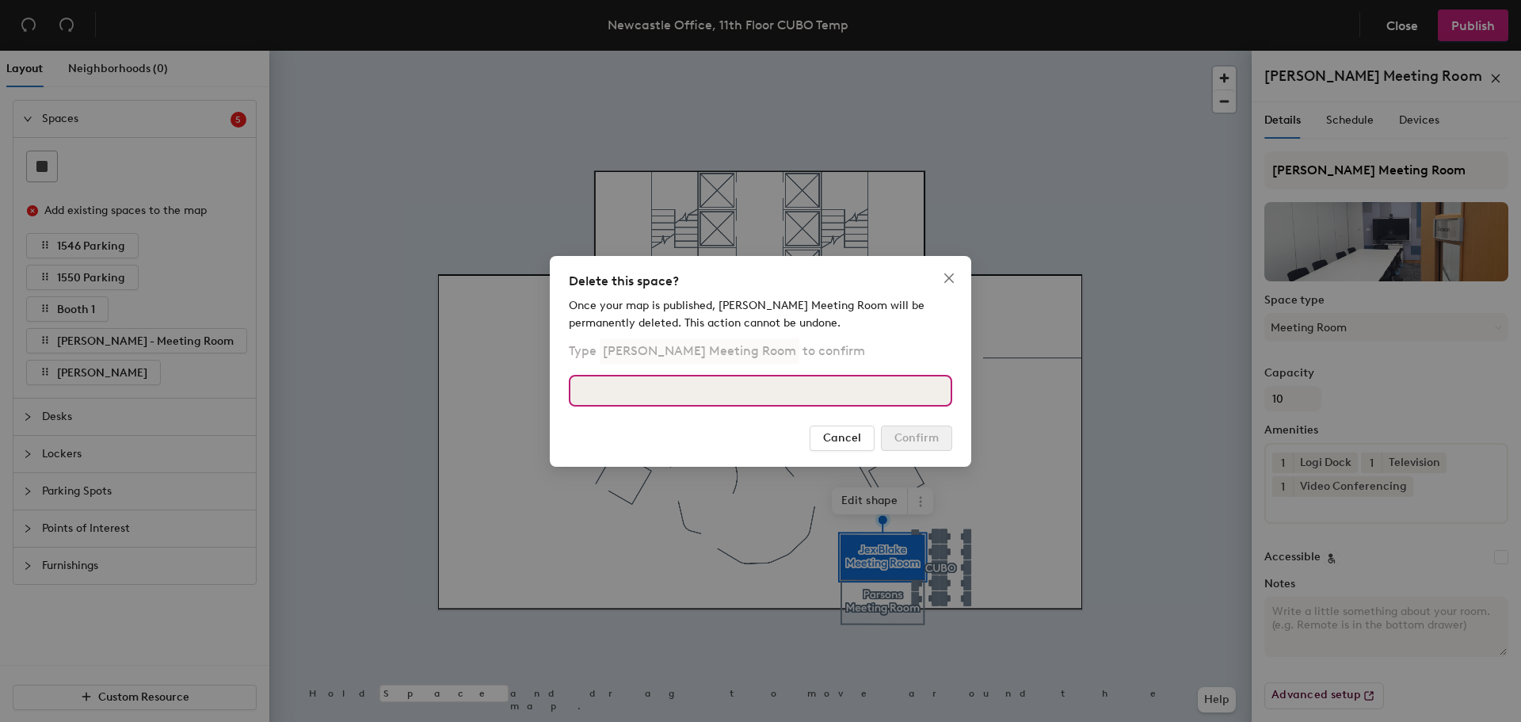
click at [825, 390] on input at bounding box center [760, 391] width 383 height 32
type input "Jex Blake Meeting Room"
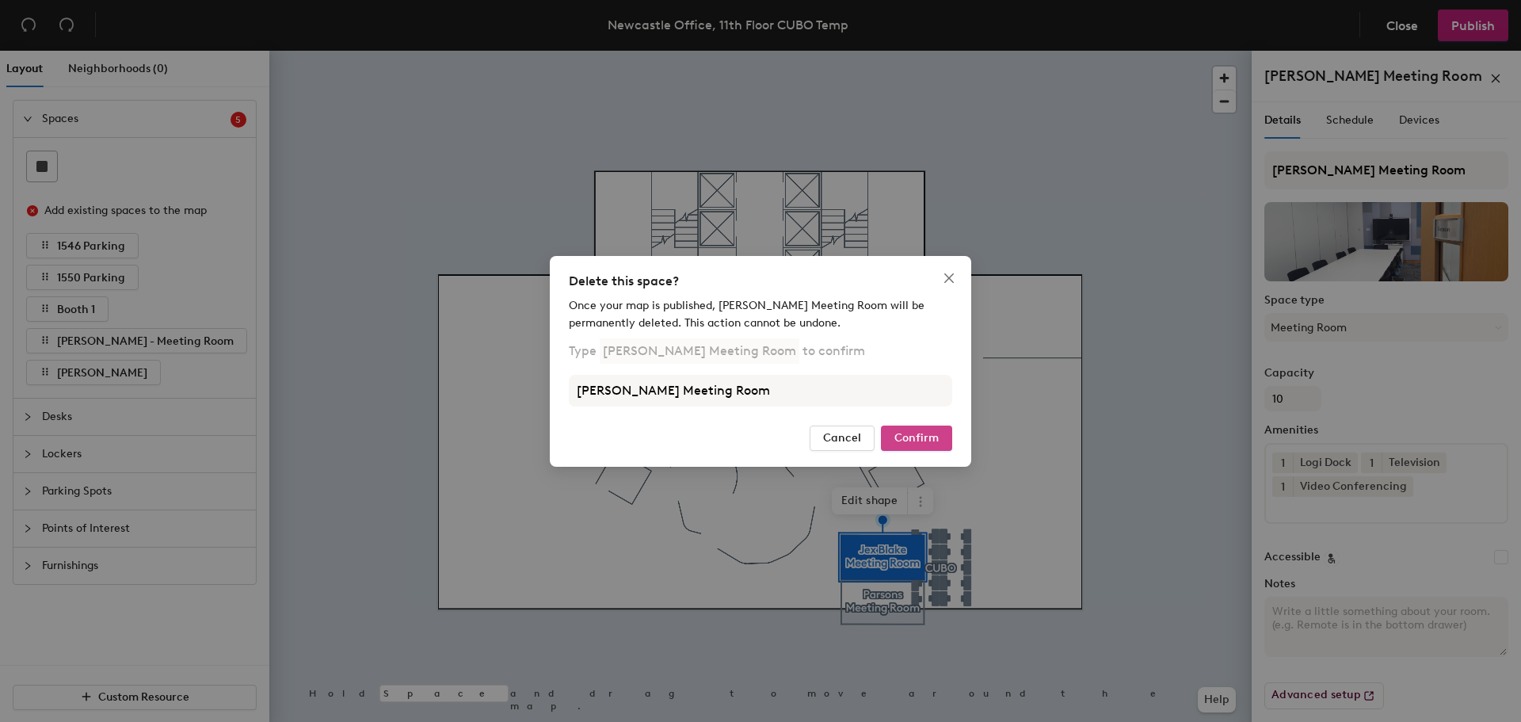
click at [919, 445] on button "Confirm" at bounding box center [916, 437] width 71 height 25
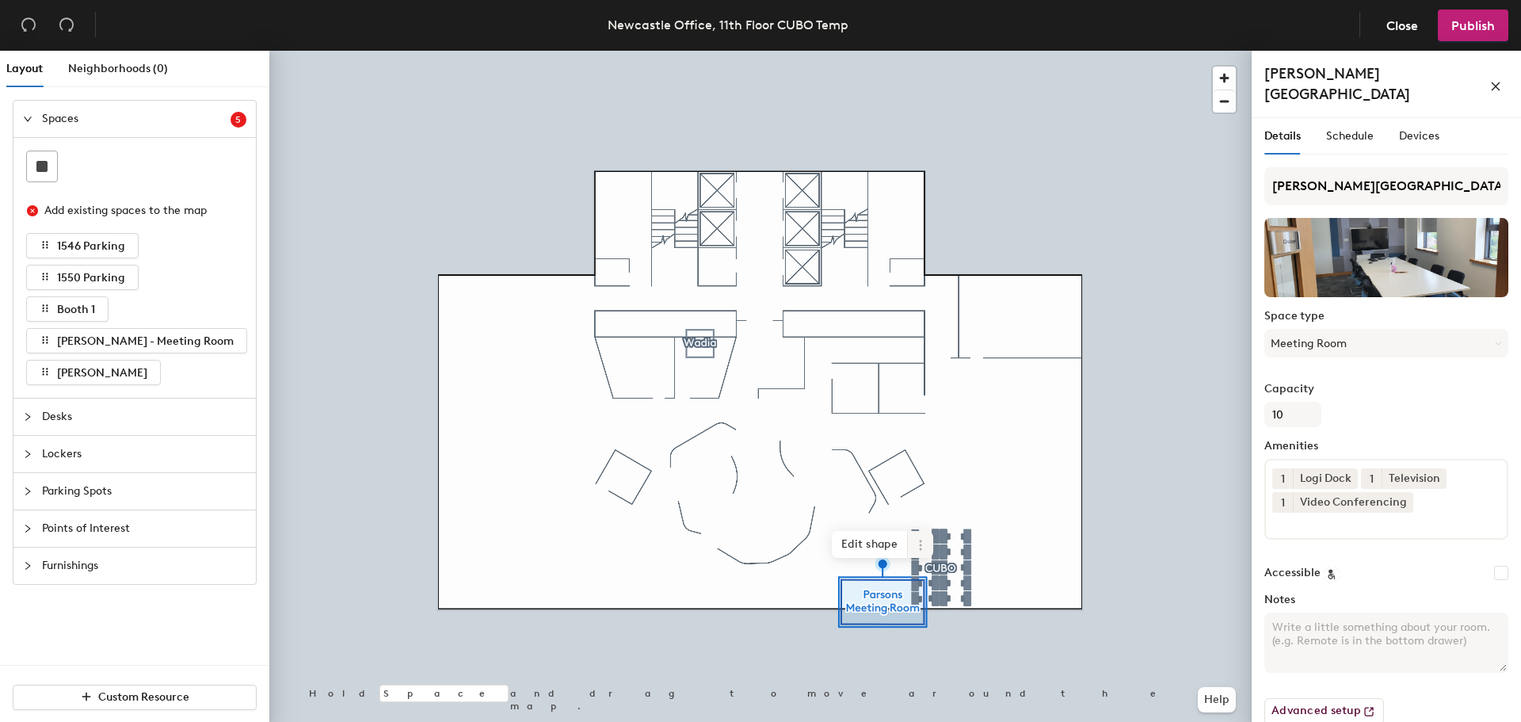
click at [924, 551] on span at bounding box center [920, 544] width 25 height 27
click at [945, 628] on span "Delete" at bounding box center [977, 635] width 141 height 27
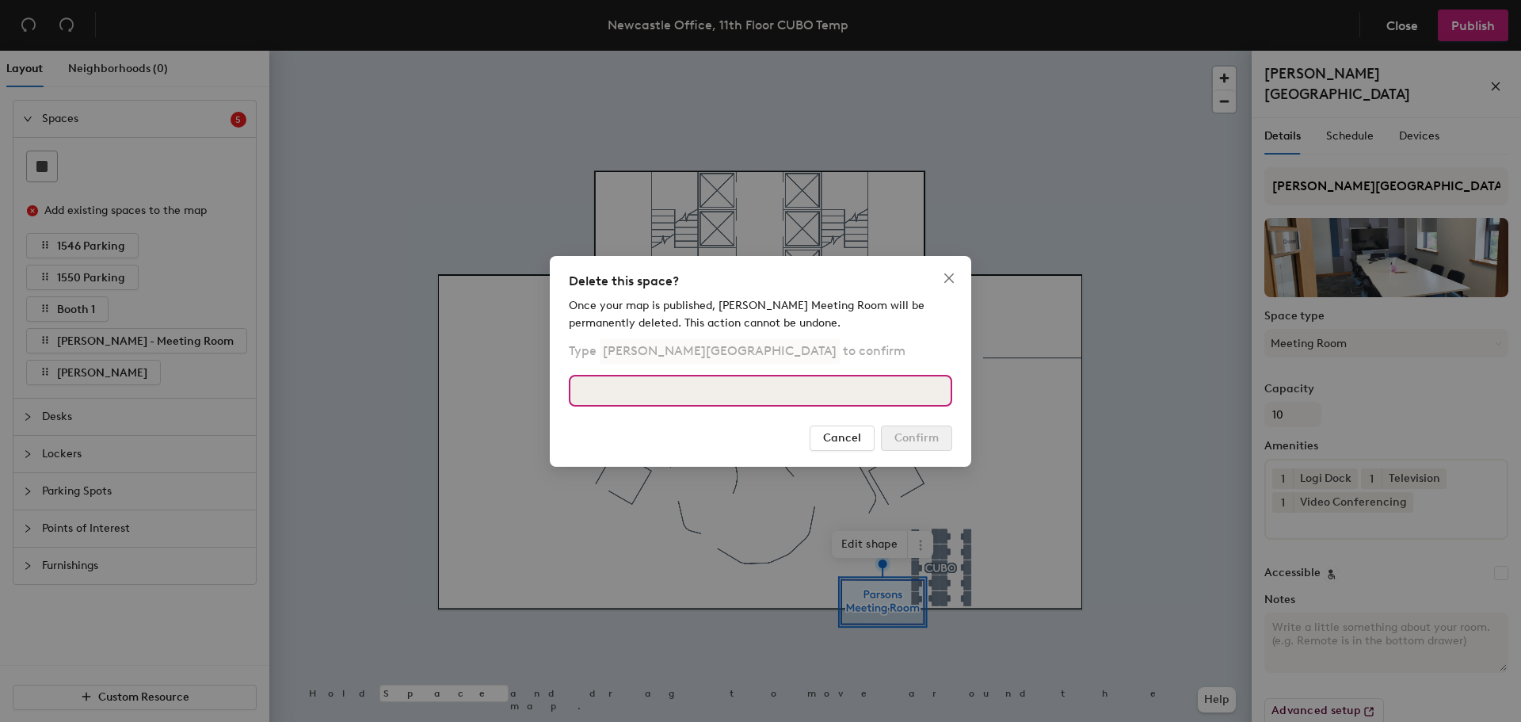
click at [752, 396] on input at bounding box center [760, 391] width 383 height 32
type input "Parsons Meeting Room"
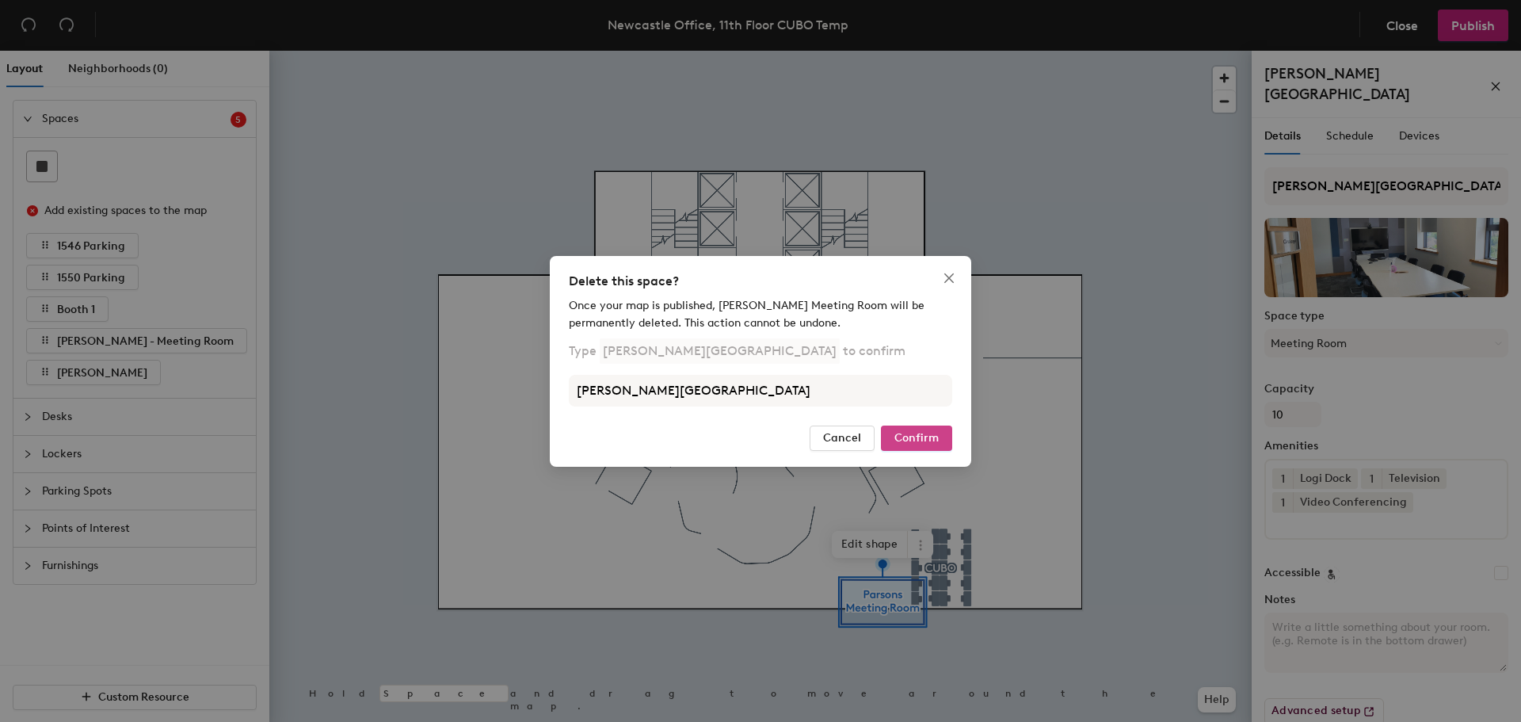
click at [901, 439] on span "Confirm" at bounding box center [916, 437] width 44 height 13
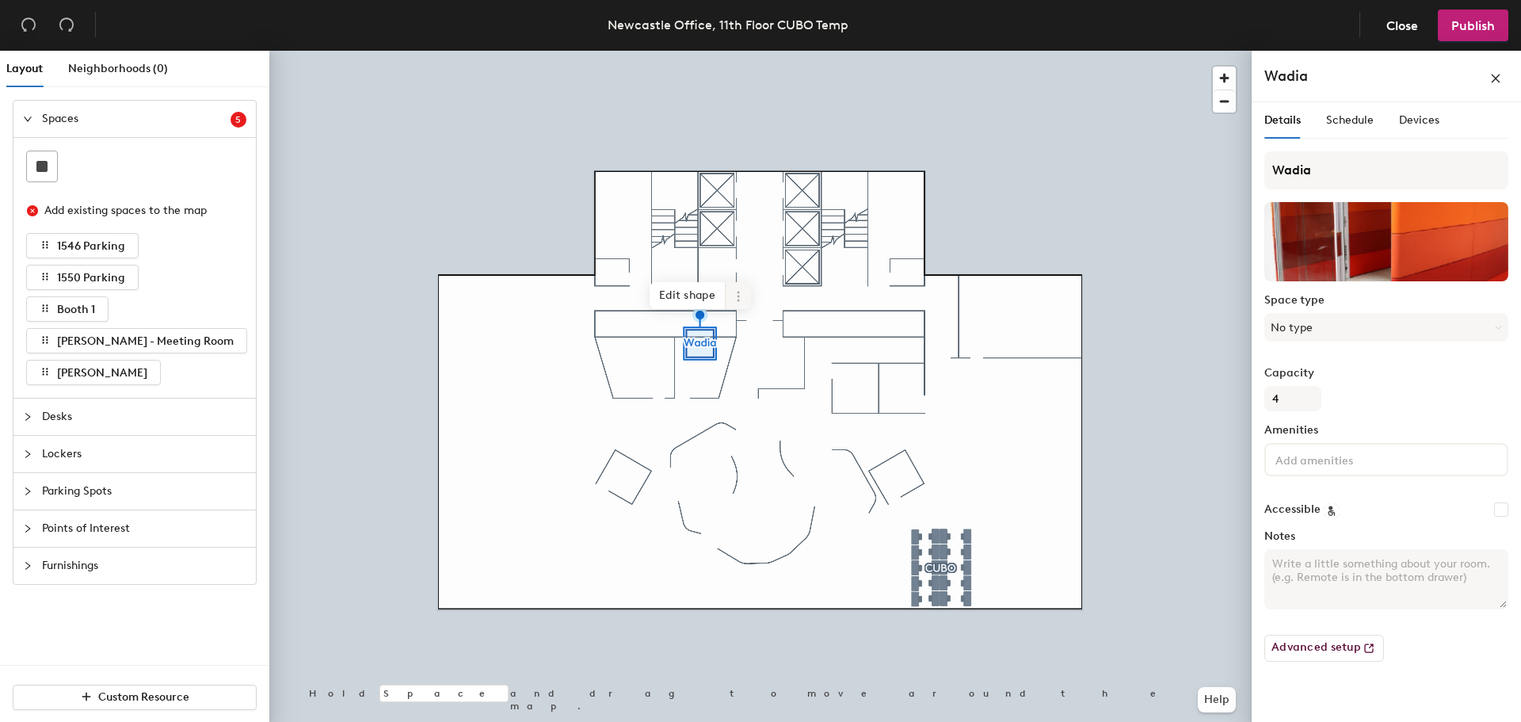
click at [736, 307] on span at bounding box center [738, 295] width 25 height 27
click at [754, 394] on span "Delete" at bounding box center [795, 386] width 141 height 27
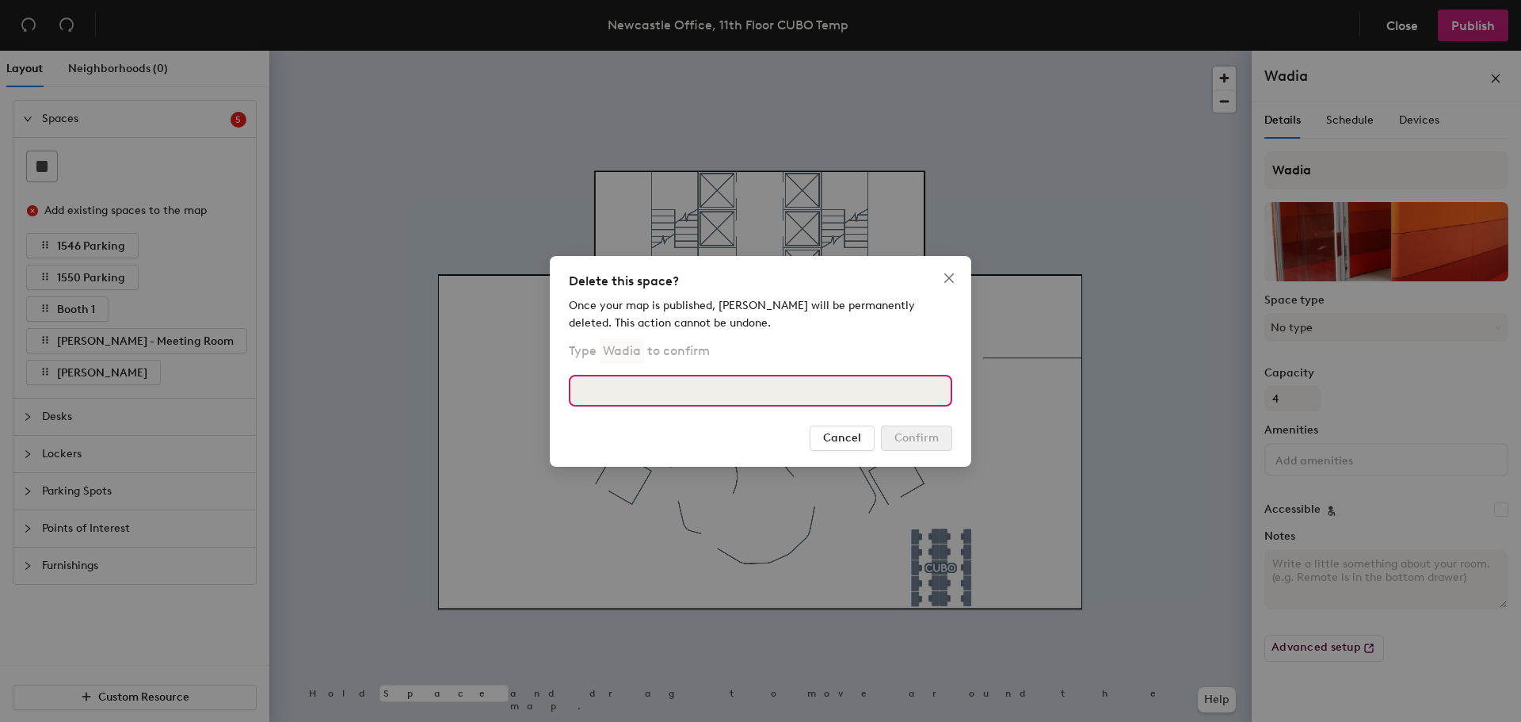
click at [746, 380] on input at bounding box center [760, 391] width 383 height 32
type input "Wadia"
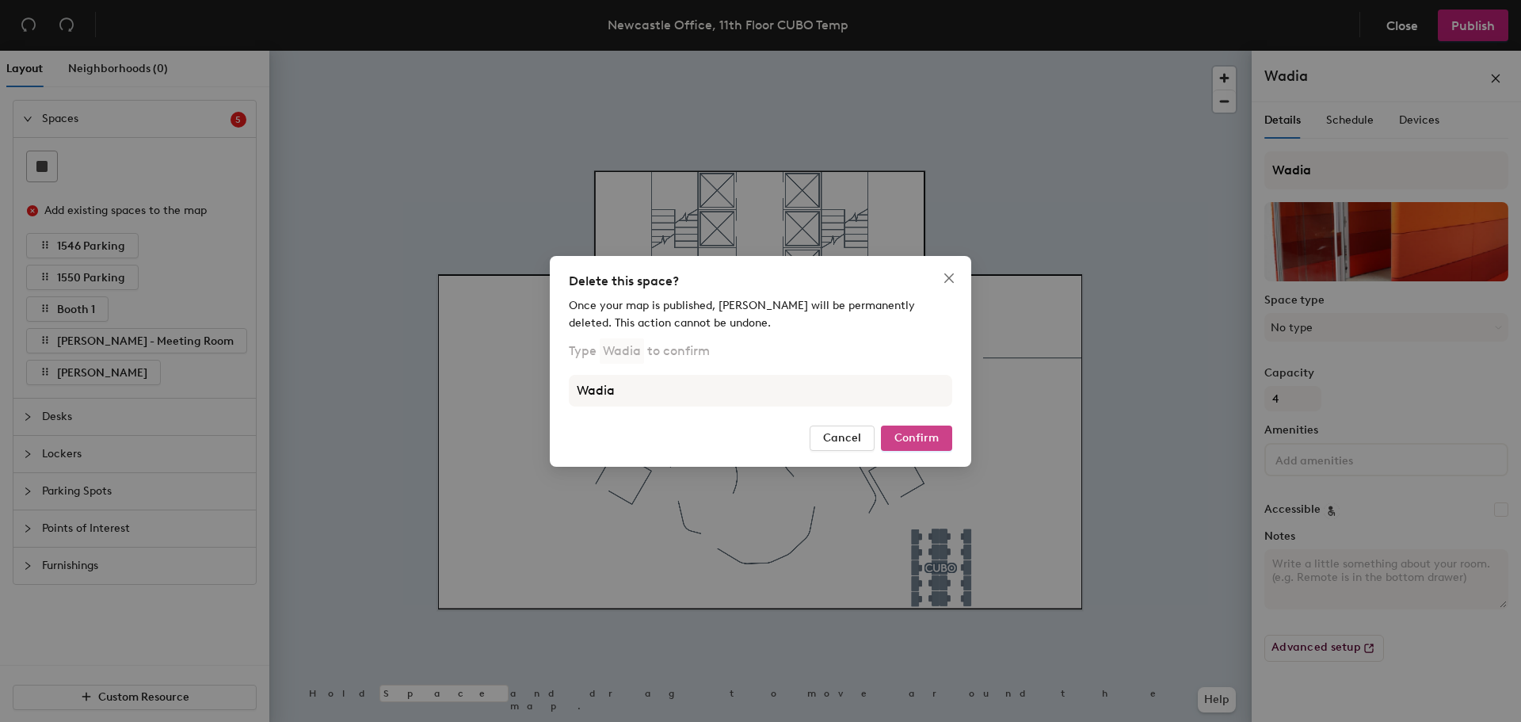
click at [936, 428] on button "Confirm" at bounding box center [916, 437] width 71 height 25
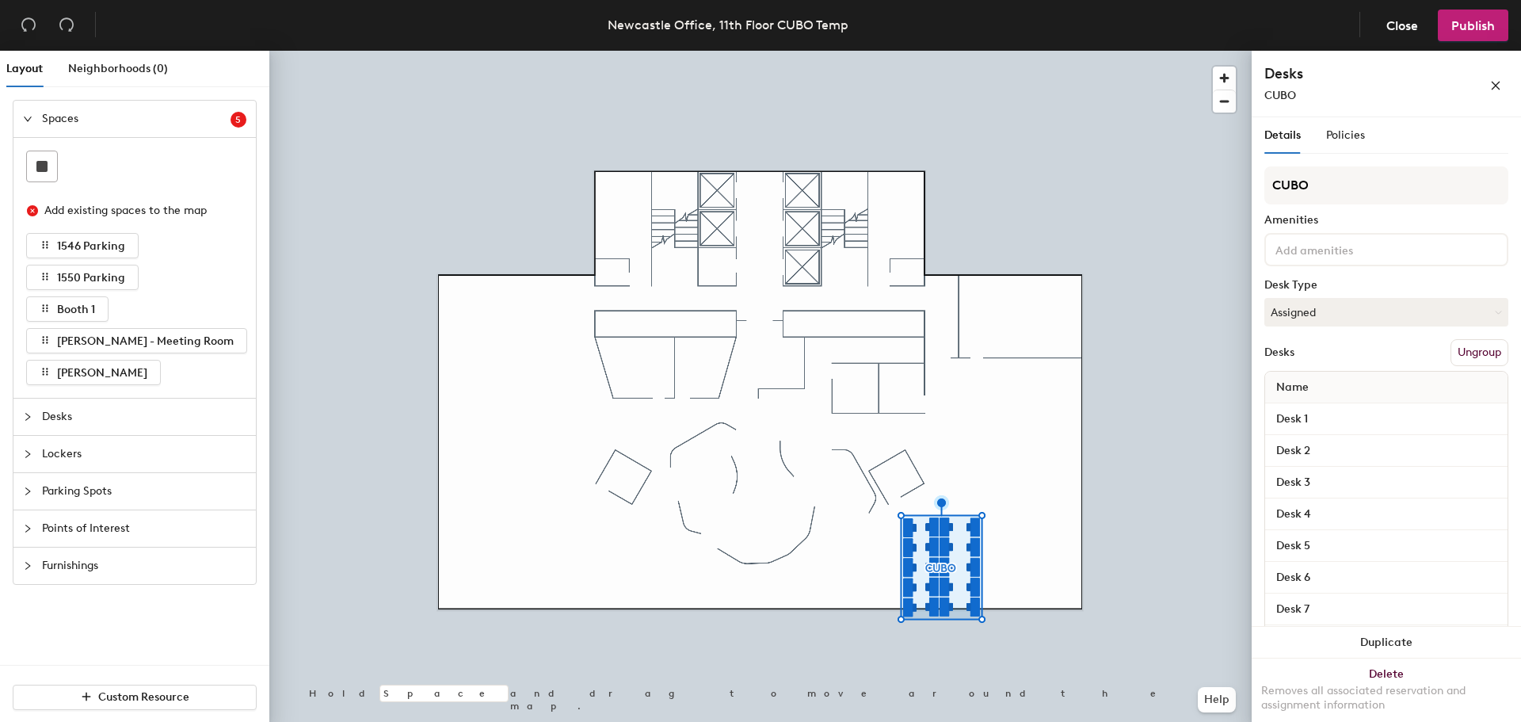
click at [849, 51] on div at bounding box center [760, 51] width 982 height 0
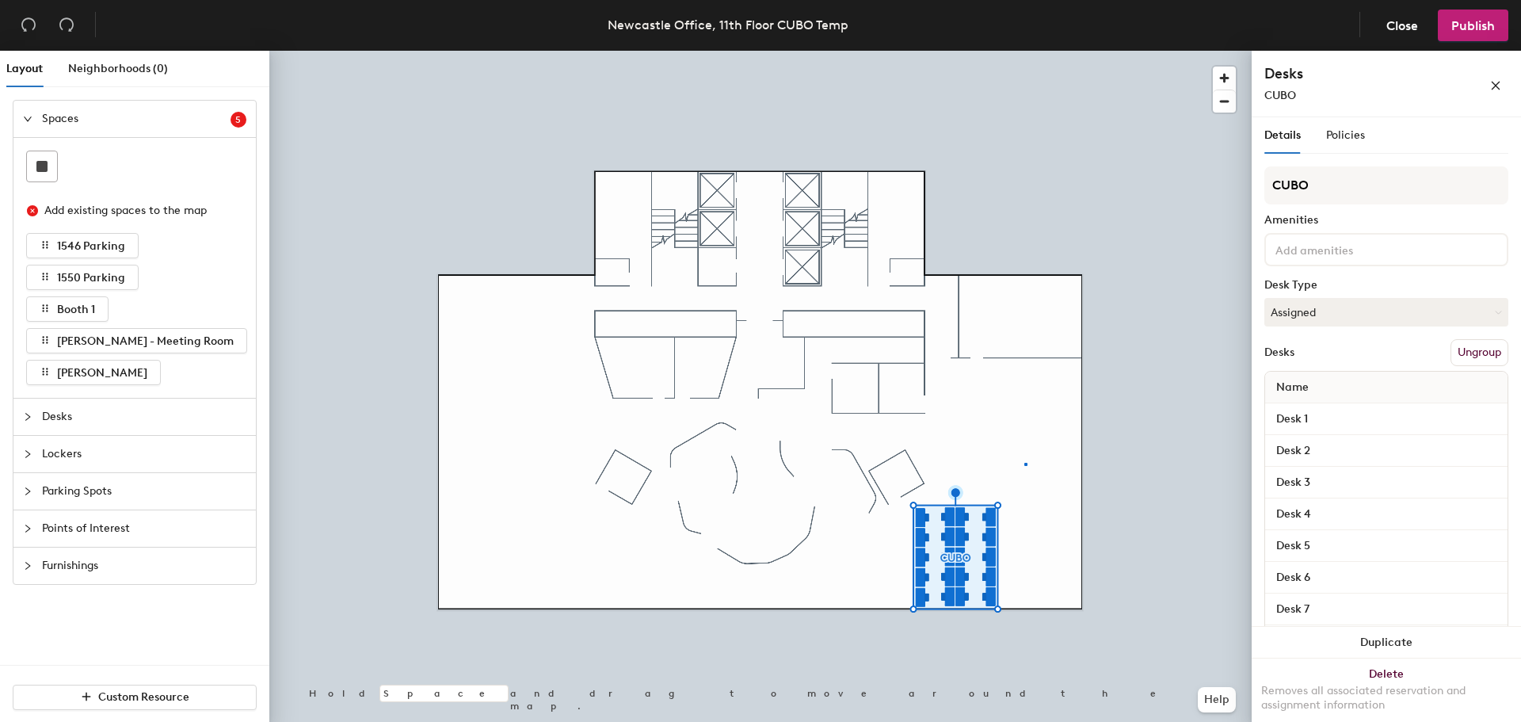
click at [1024, 51] on div at bounding box center [760, 51] width 982 height 0
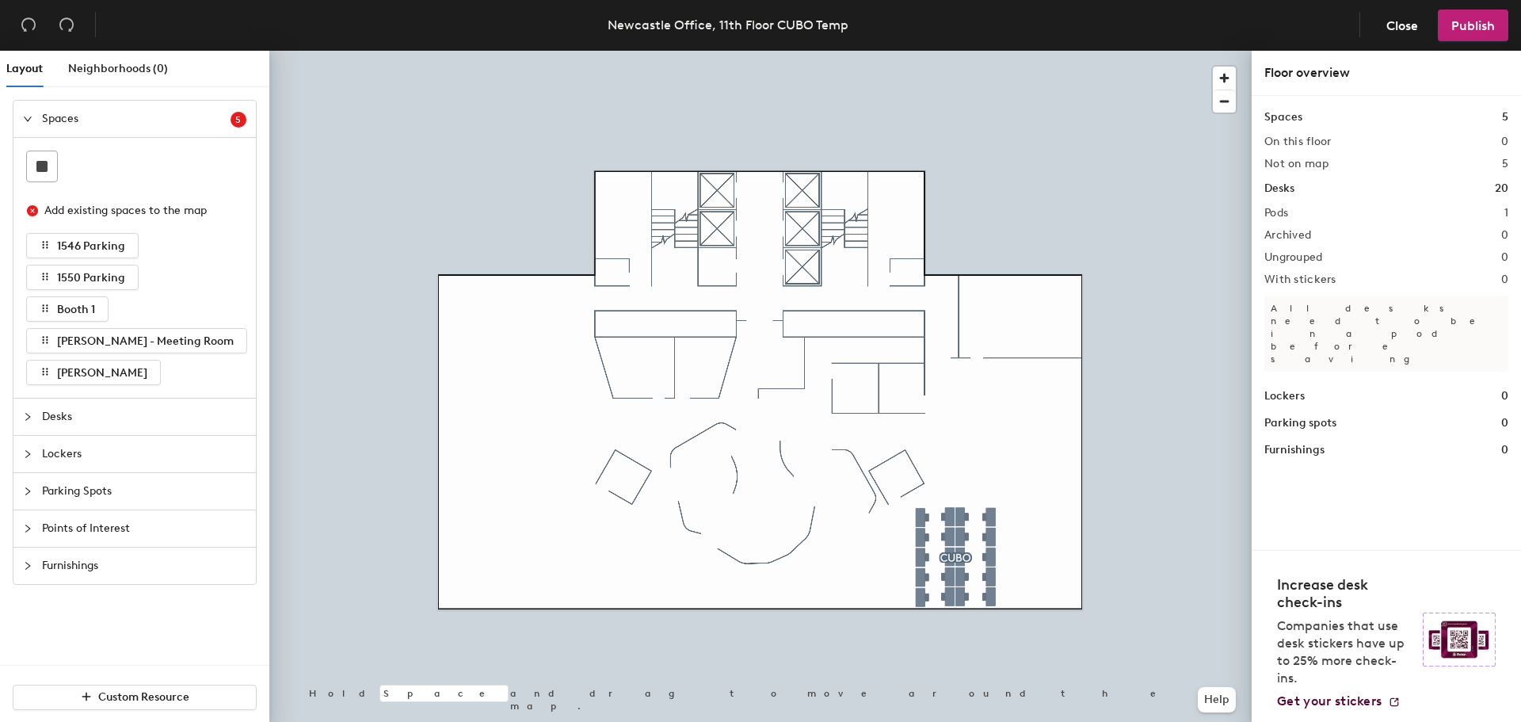
click at [36, 573] on div at bounding box center [32, 565] width 19 height 17
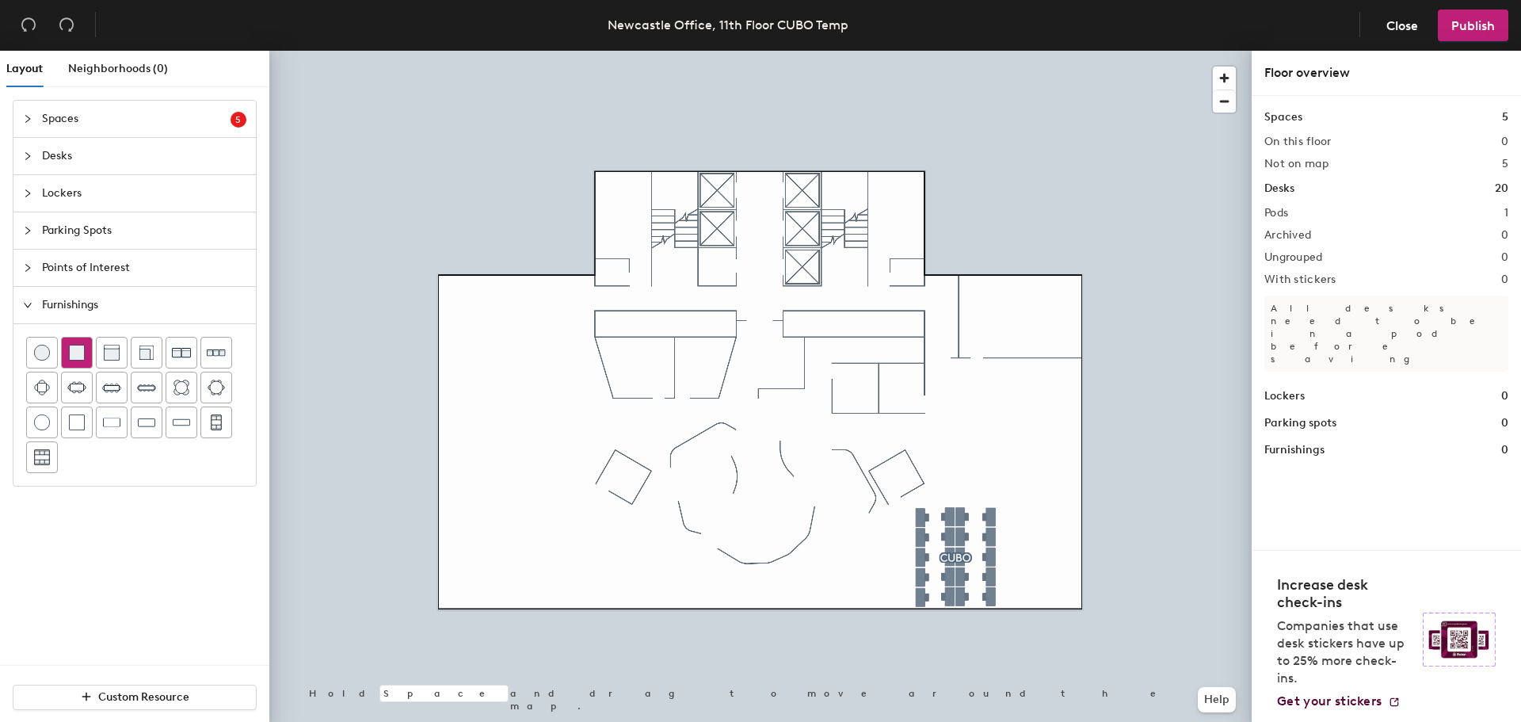
click at [77, 358] on img at bounding box center [77, 353] width 16 height 16
click at [102, 421] on div at bounding box center [112, 422] width 30 height 30
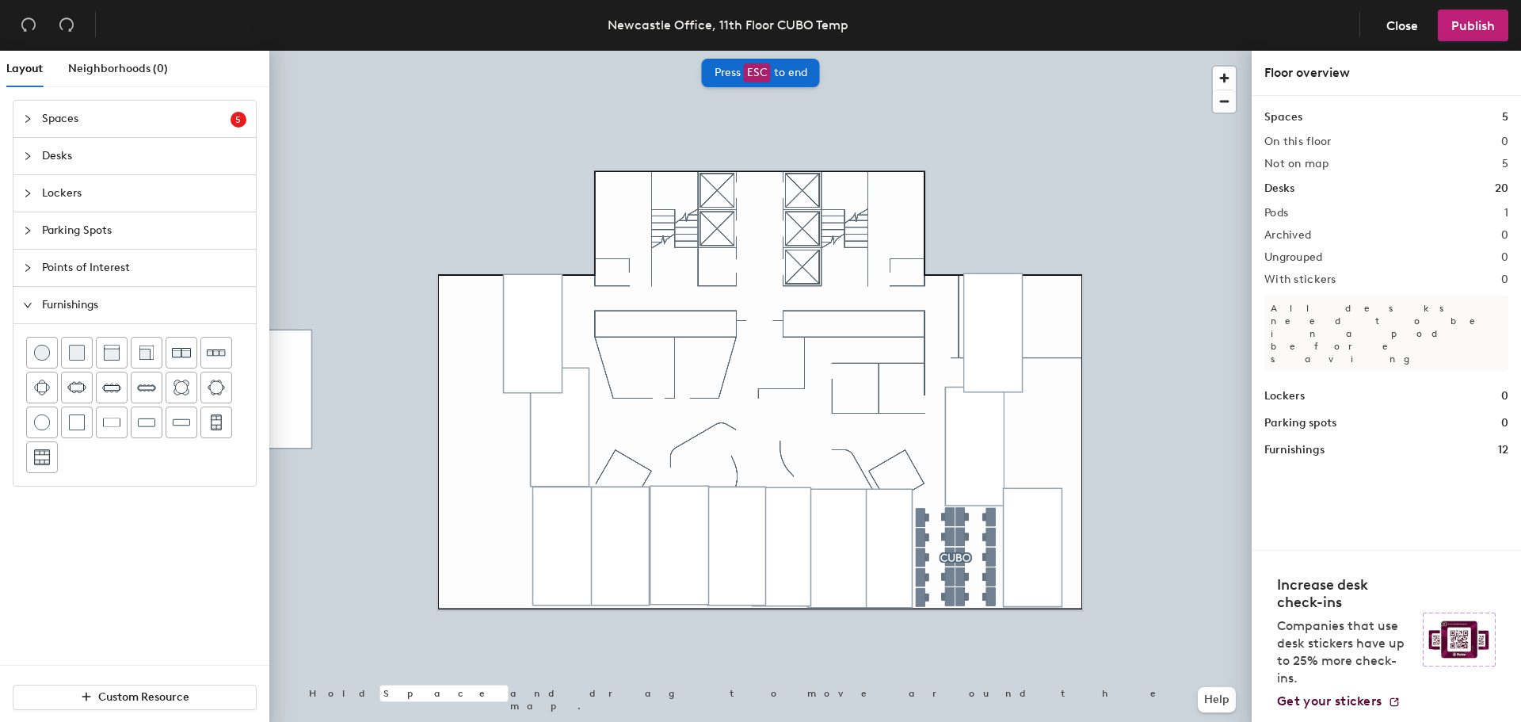
click at [75, 128] on span "Spaces" at bounding box center [136, 119] width 189 height 36
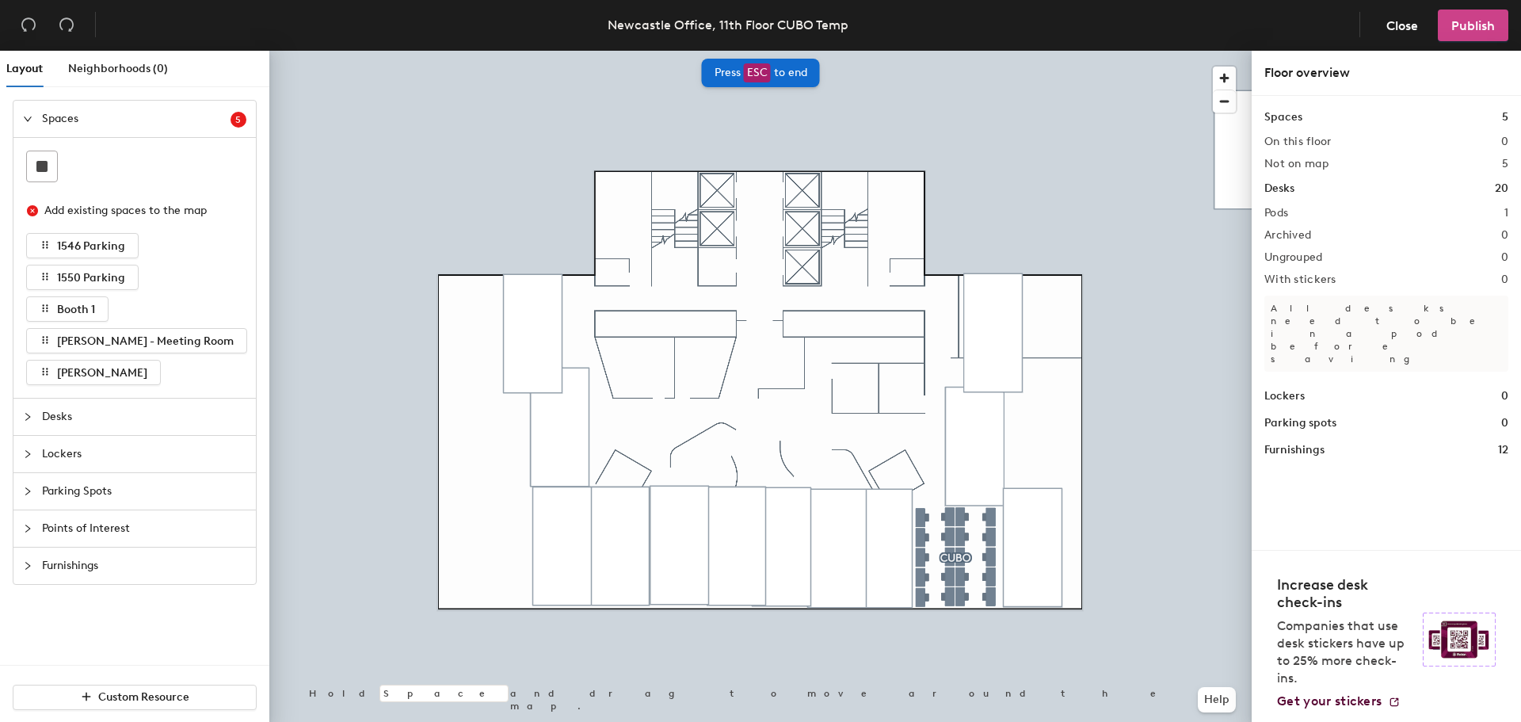
click at [1472, 36] on button "Publish" at bounding box center [1473, 26] width 70 height 32
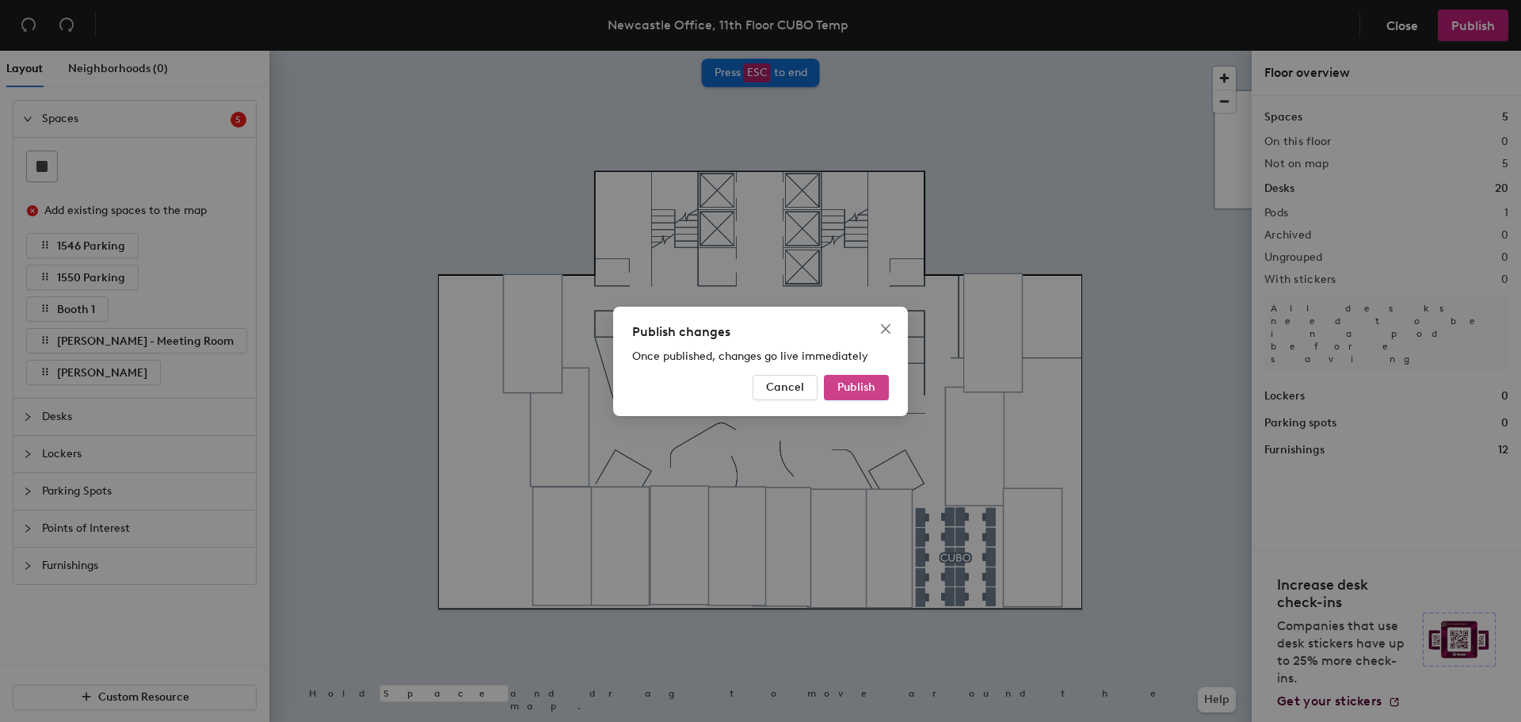
click at [870, 388] on span "Publish" at bounding box center [856, 386] width 38 height 13
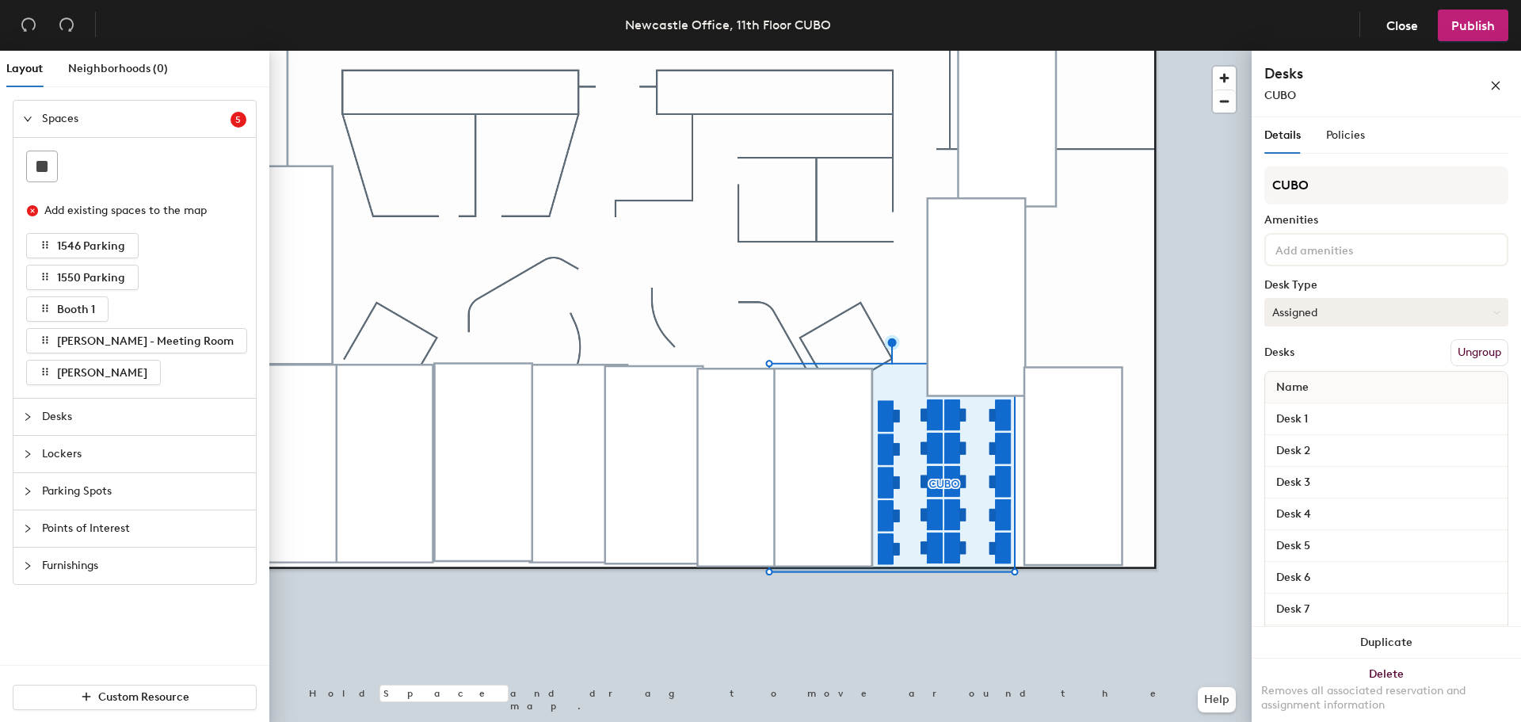
click at [1406, 312] on button "Assigned" at bounding box center [1386, 312] width 244 height 29
click at [1318, 407] on div "Hoteled" at bounding box center [1344, 409] width 158 height 24
click at [1466, 34] on button "Publish" at bounding box center [1473, 26] width 70 height 32
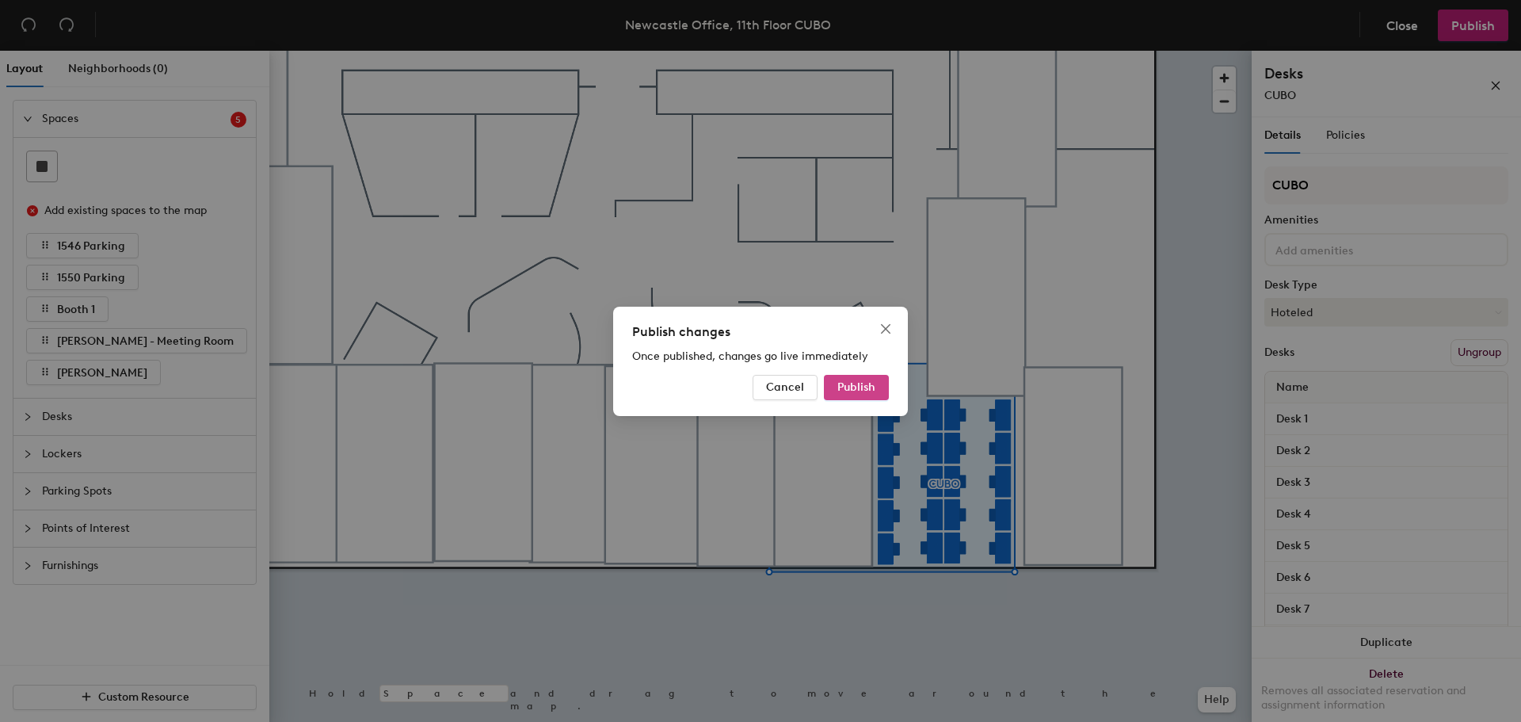
click at [848, 379] on button "Publish" at bounding box center [856, 387] width 65 height 25
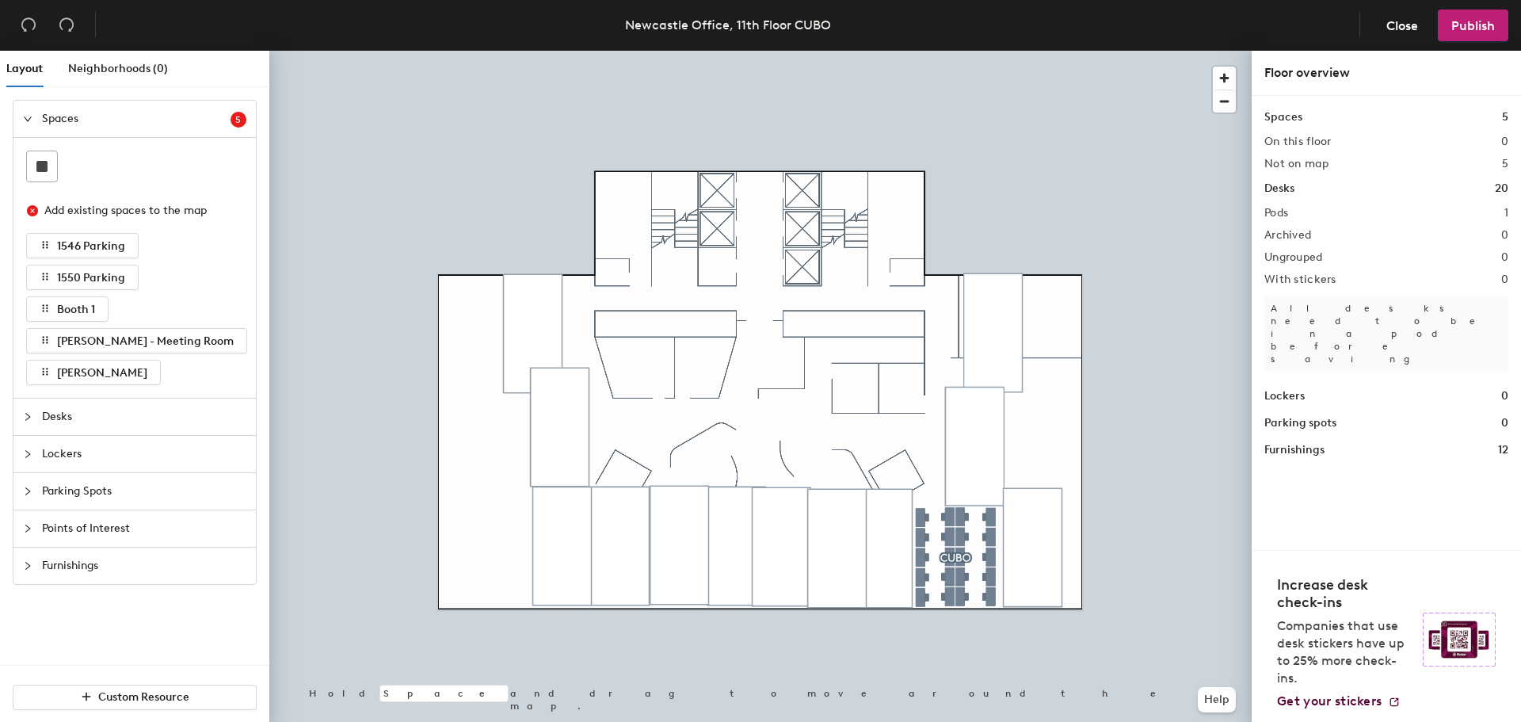
click at [958, 51] on div at bounding box center [760, 51] width 982 height 0
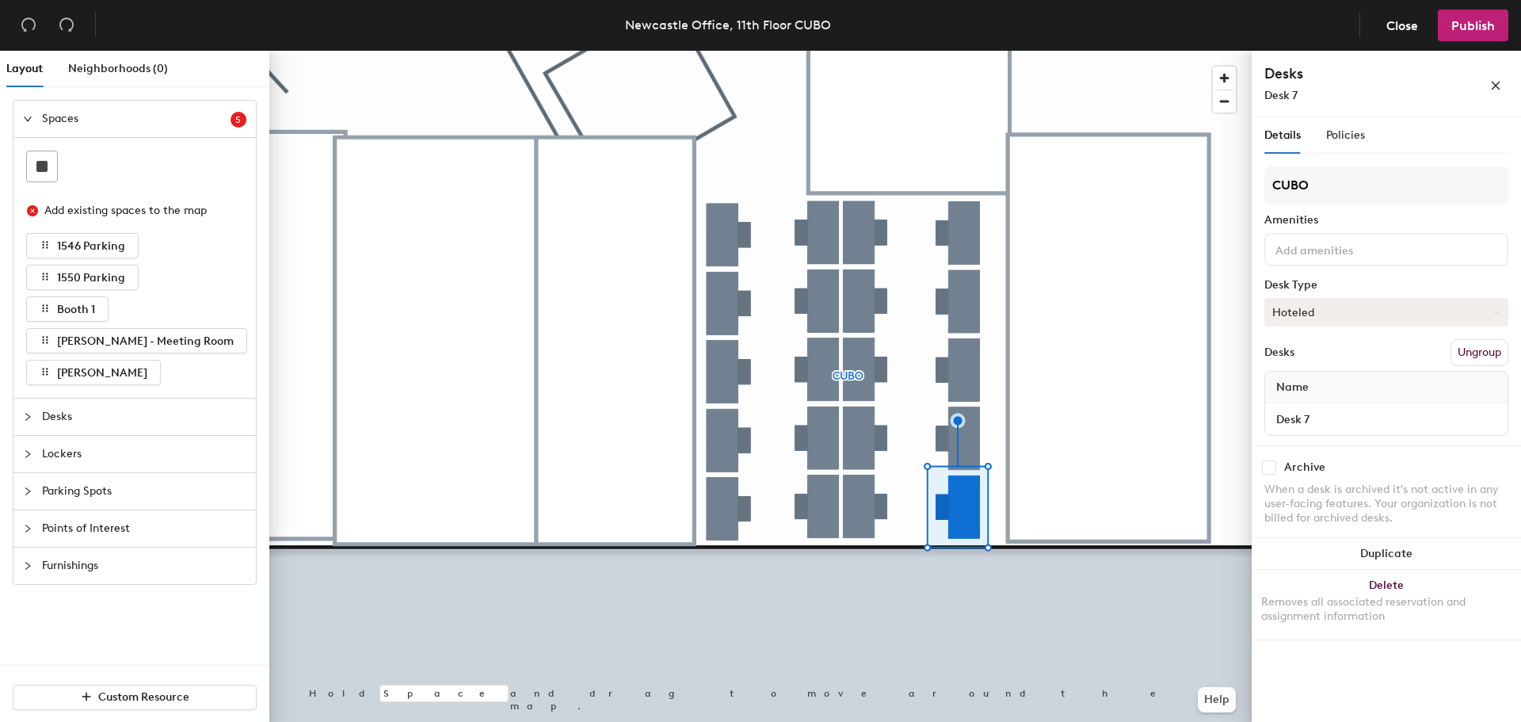
click at [1397, 312] on button "Hoteled" at bounding box center [1386, 312] width 244 height 29
click at [1315, 360] on div "Assigned" at bounding box center [1344, 361] width 158 height 24
click at [1369, 299] on button "Hoteled" at bounding box center [1386, 312] width 244 height 29
click at [1314, 360] on div "Assigned" at bounding box center [1344, 361] width 158 height 24
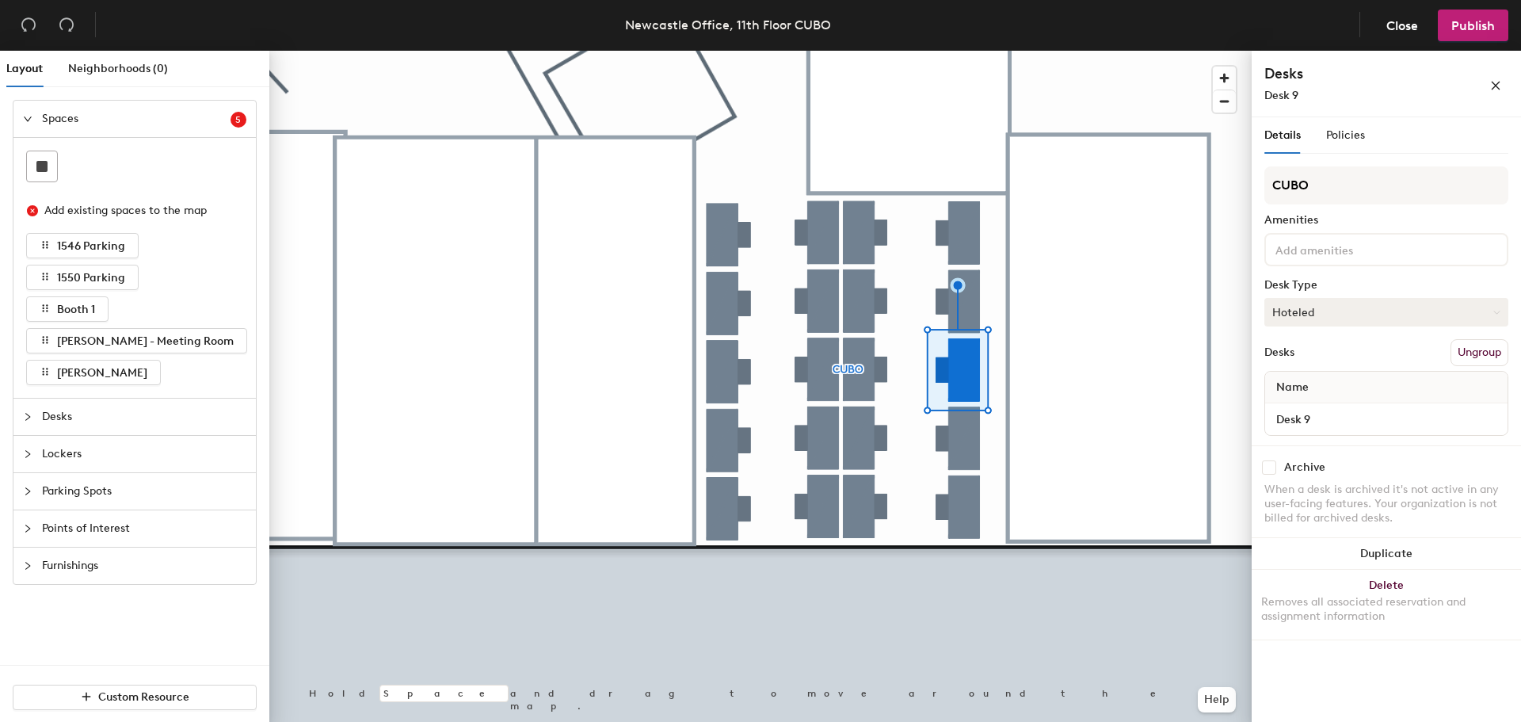
click at [1334, 308] on button "Hoteled" at bounding box center [1386, 312] width 244 height 29
click at [1327, 360] on div "Assigned" at bounding box center [1344, 361] width 158 height 24
click at [1006, 51] on div at bounding box center [760, 51] width 982 height 0
click at [1350, 315] on button "Hoteled" at bounding box center [1386, 312] width 244 height 29
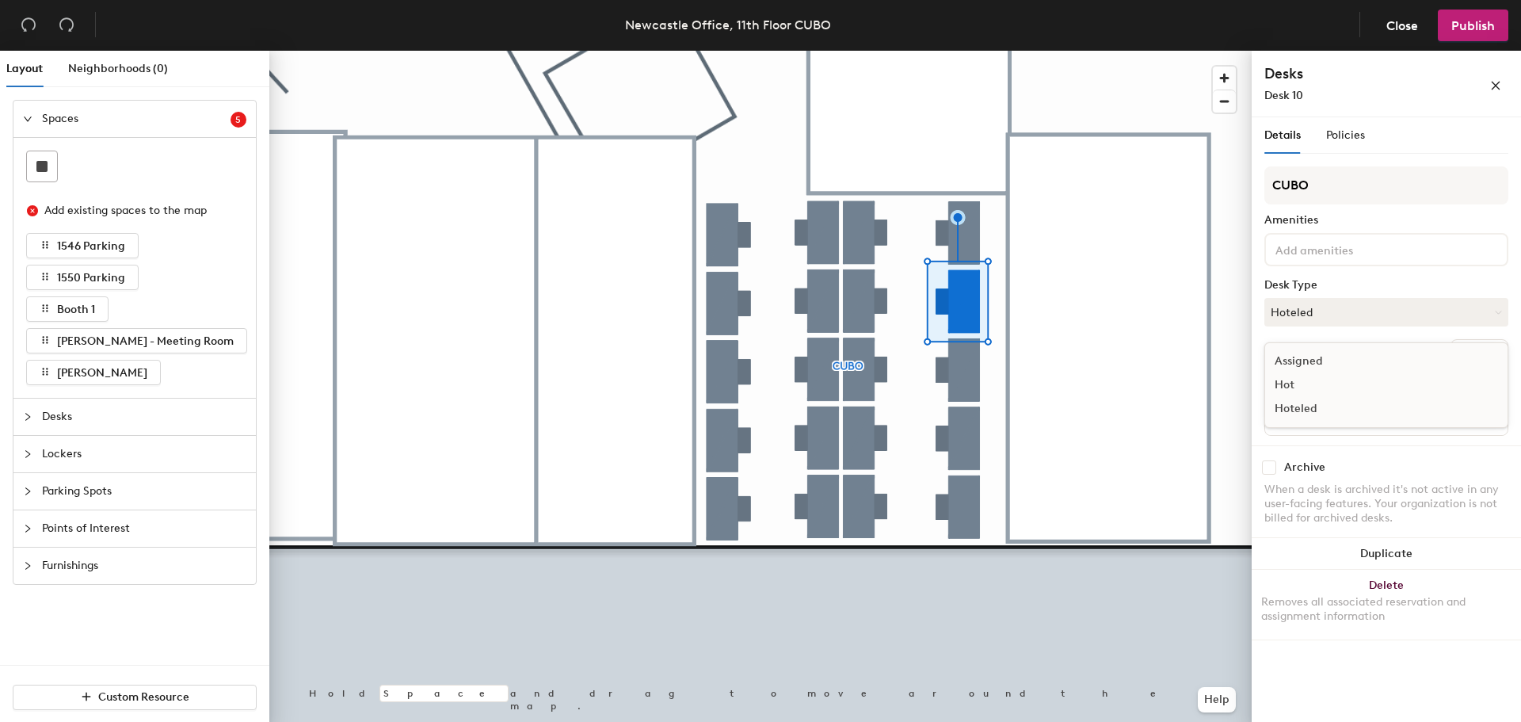
click at [1325, 363] on div "Assigned" at bounding box center [1344, 361] width 158 height 24
click at [969, 51] on div at bounding box center [760, 51] width 982 height 0
click at [1336, 310] on button "Hoteled" at bounding box center [1386, 312] width 244 height 29
click at [1323, 363] on div "Assigned" at bounding box center [1344, 361] width 158 height 24
click at [832, 51] on div at bounding box center [760, 51] width 982 height 0
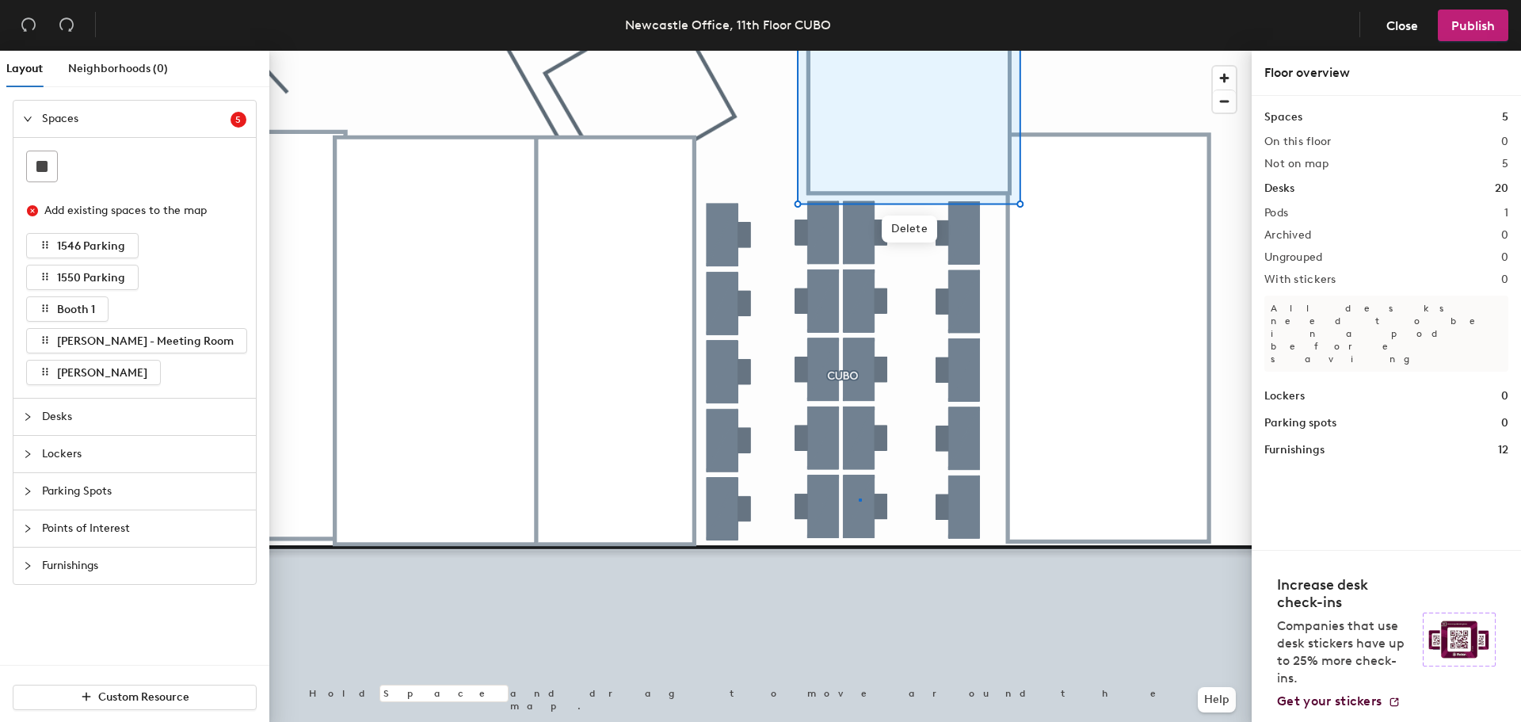
click at [859, 51] on div at bounding box center [760, 51] width 982 height 0
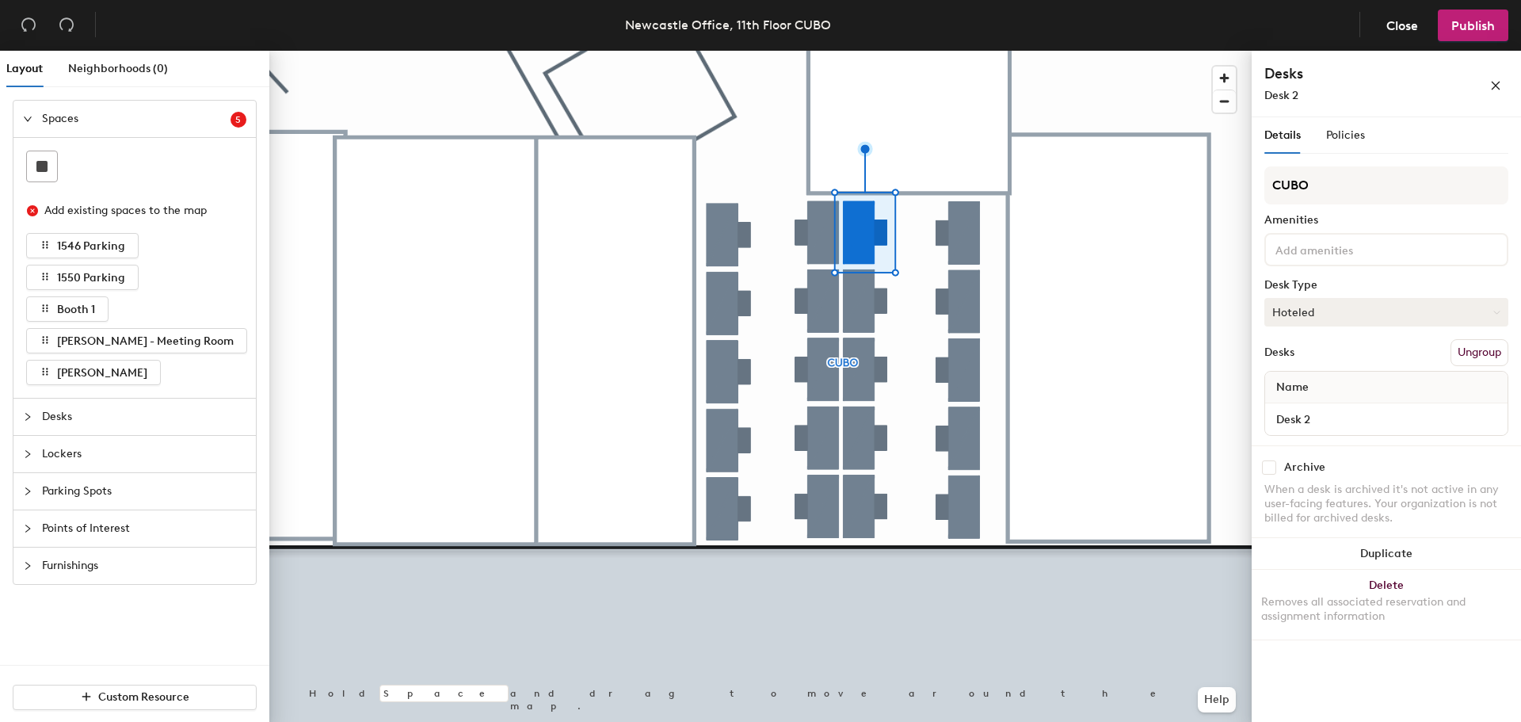
click at [1361, 315] on button "Hoteled" at bounding box center [1386, 312] width 244 height 29
click at [1345, 364] on div "Assigned" at bounding box center [1344, 361] width 158 height 24
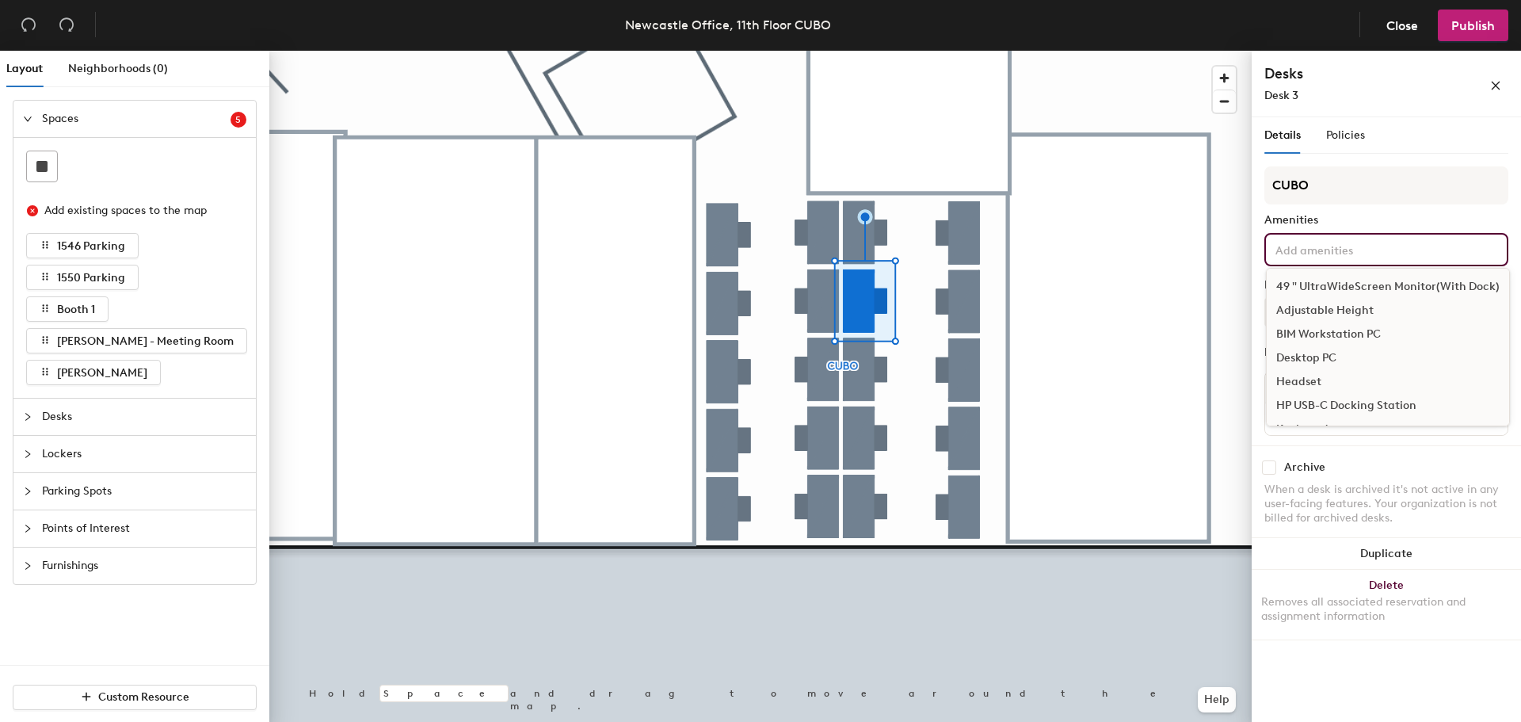
click at [1341, 242] on input at bounding box center [1343, 248] width 143 height 19
click at [1368, 185] on input "CUBO" at bounding box center [1386, 185] width 244 height 38
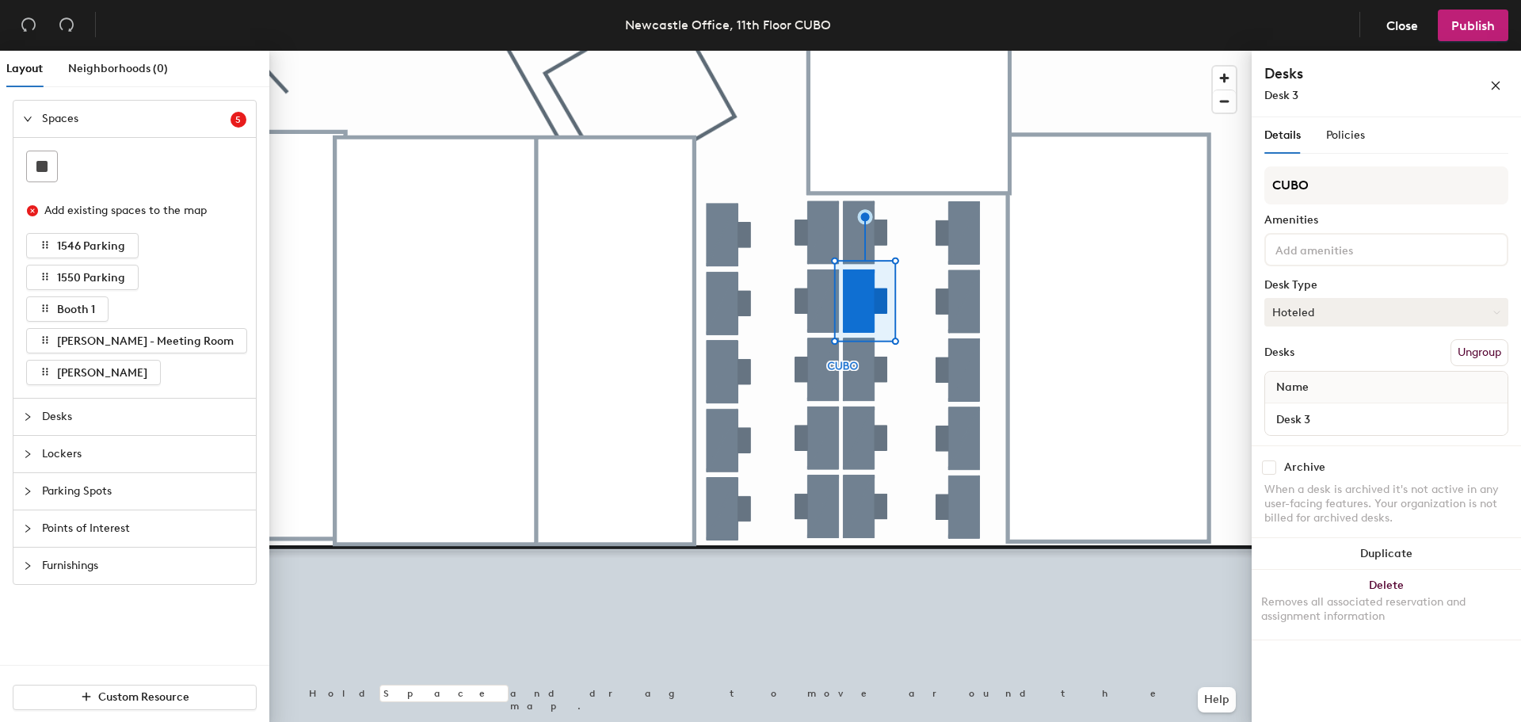
click at [1336, 315] on button "Hoteled" at bounding box center [1386, 312] width 244 height 29
click at [1324, 361] on div "Assigned" at bounding box center [1344, 361] width 158 height 24
click at [1314, 314] on button "Hoteled" at bounding box center [1386, 312] width 244 height 29
click at [1312, 370] on div "Assigned" at bounding box center [1344, 361] width 158 height 24
click at [1316, 312] on button "Hoteled" at bounding box center [1386, 312] width 244 height 29
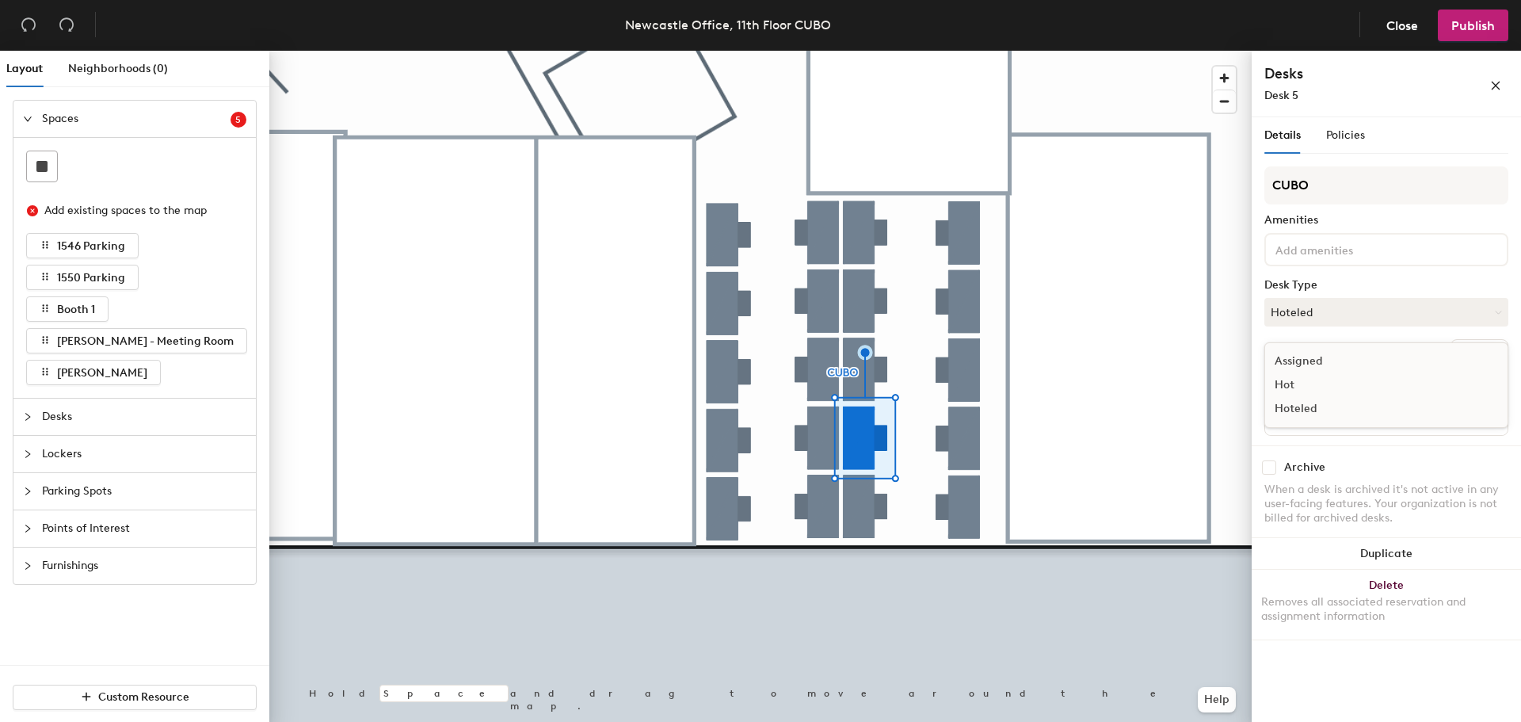
click at [1313, 362] on div "Assigned" at bounding box center [1344, 361] width 158 height 24
click at [1373, 317] on button "Hoteled" at bounding box center [1386, 312] width 244 height 29
click at [1326, 360] on div "Assigned" at bounding box center [1344, 361] width 158 height 24
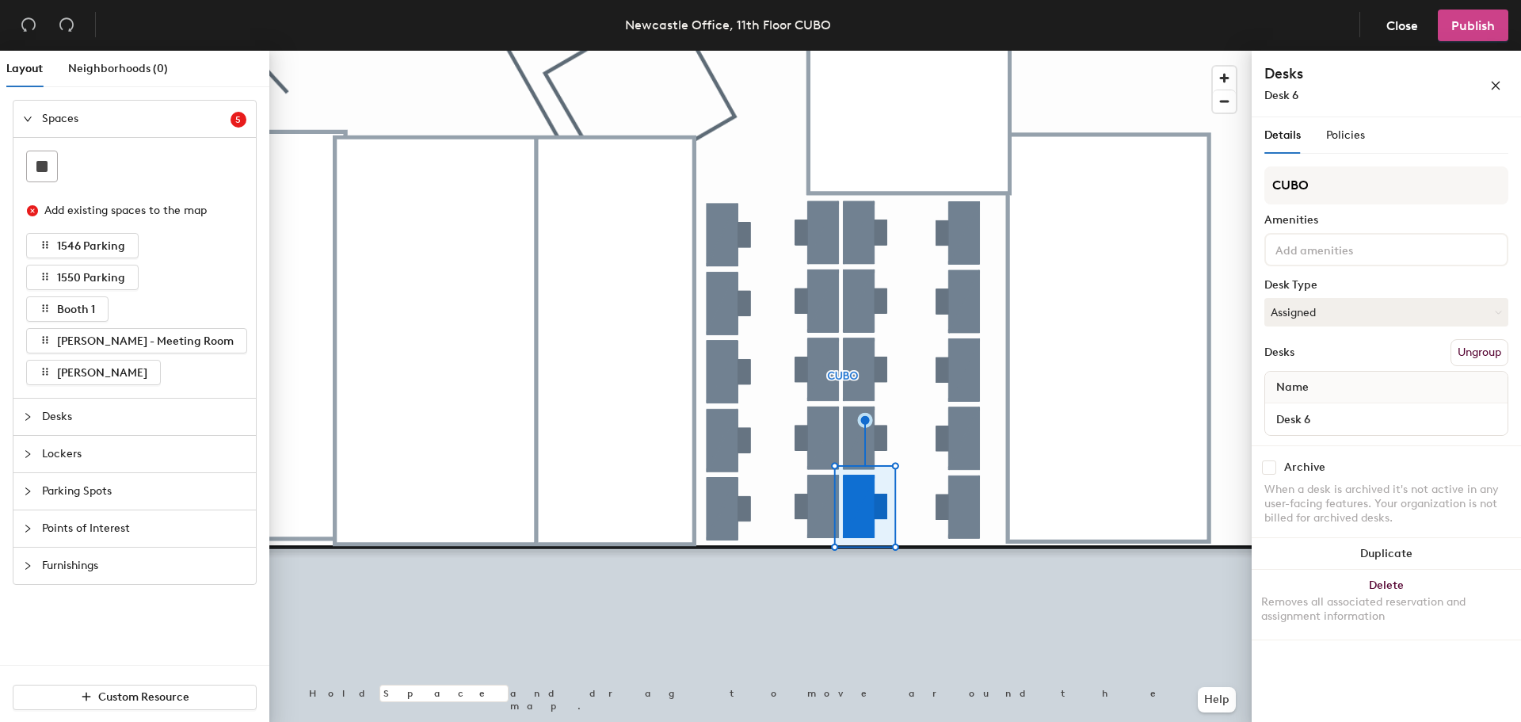
click at [1473, 29] on span "Publish" at bounding box center [1473, 25] width 44 height 15
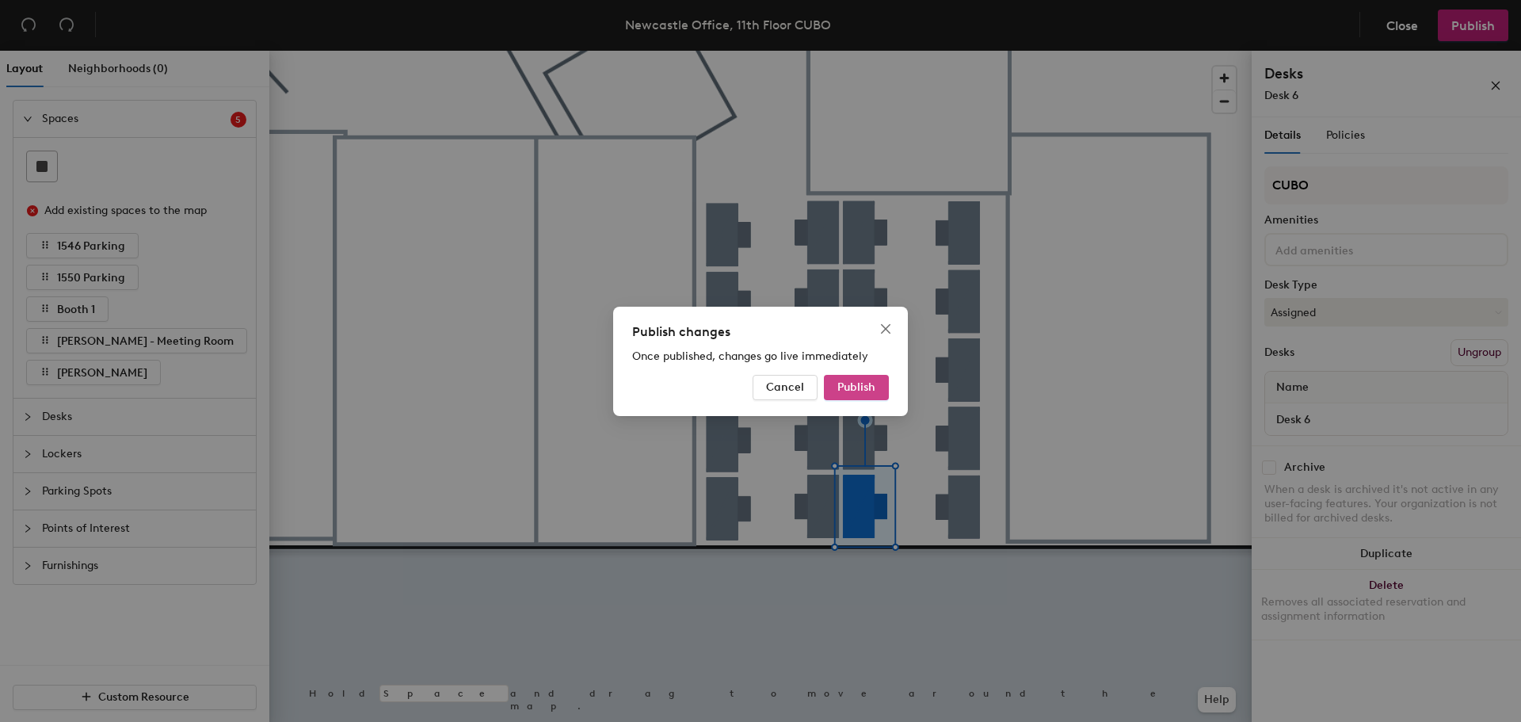
click at [865, 379] on button "Publish" at bounding box center [856, 387] width 65 height 25
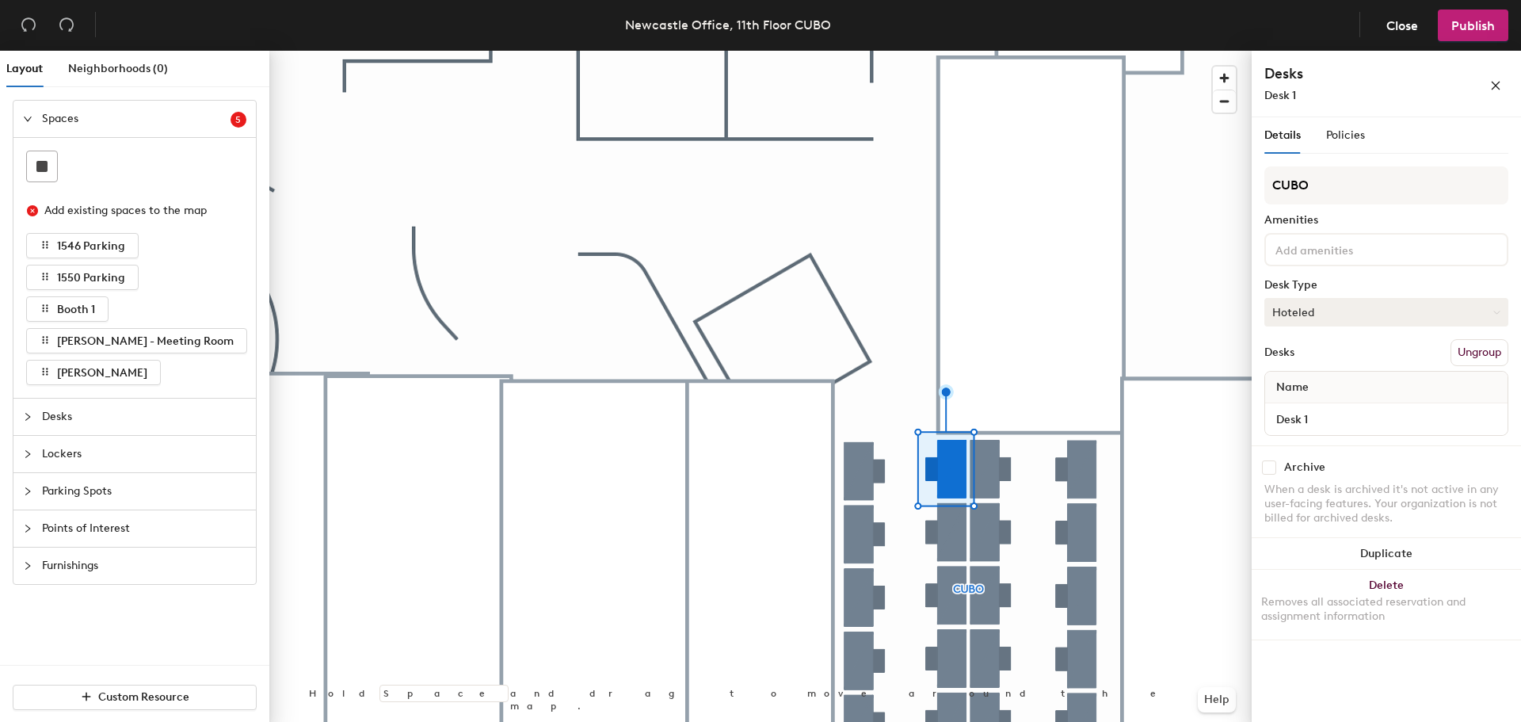
click at [1317, 315] on button "Hoteled" at bounding box center [1386, 312] width 244 height 29
click at [1321, 363] on div "Assigned" at bounding box center [1344, 361] width 158 height 24
